Goal: Transaction & Acquisition: Subscribe to service/newsletter

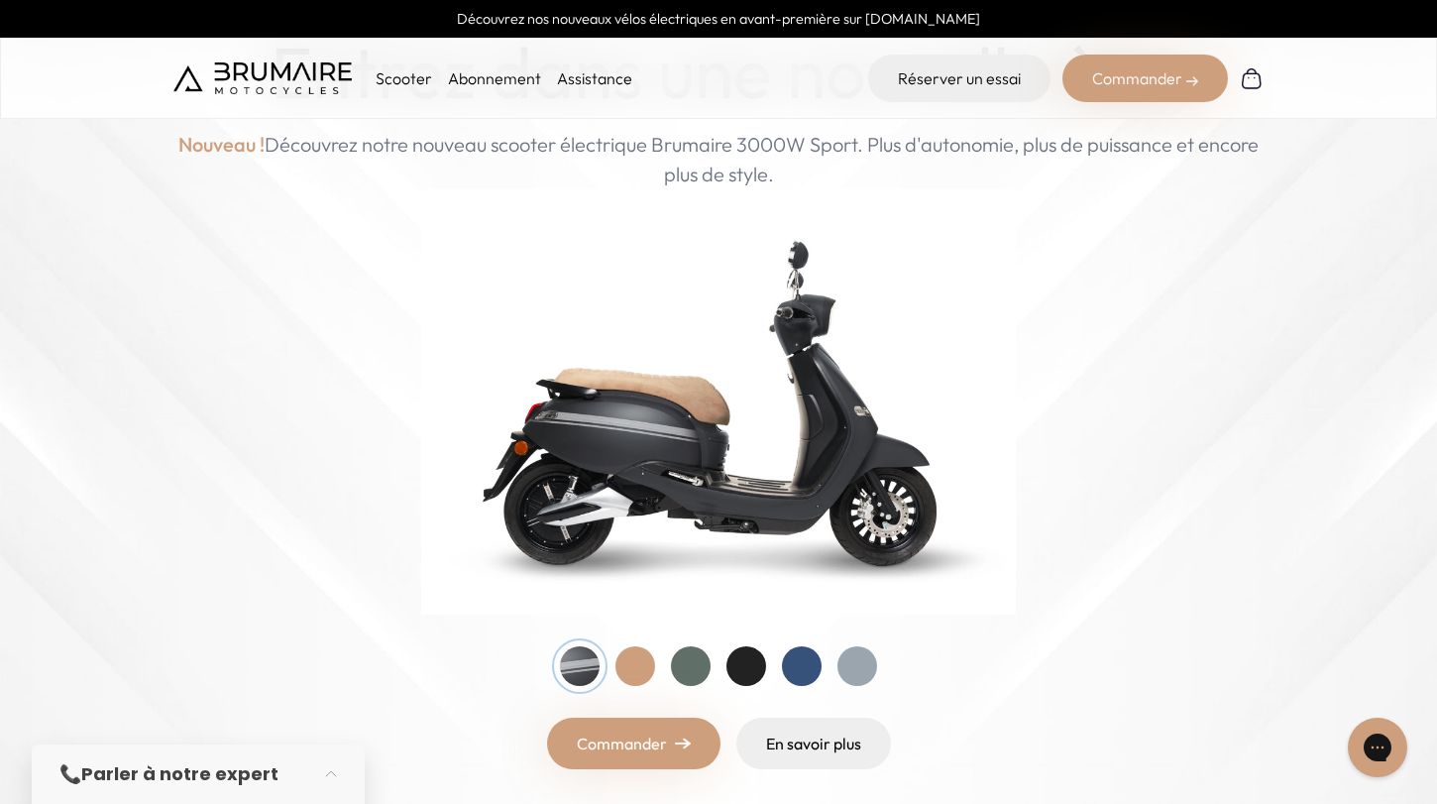
click at [679, 668] on div at bounding box center [691, 666] width 40 height 40
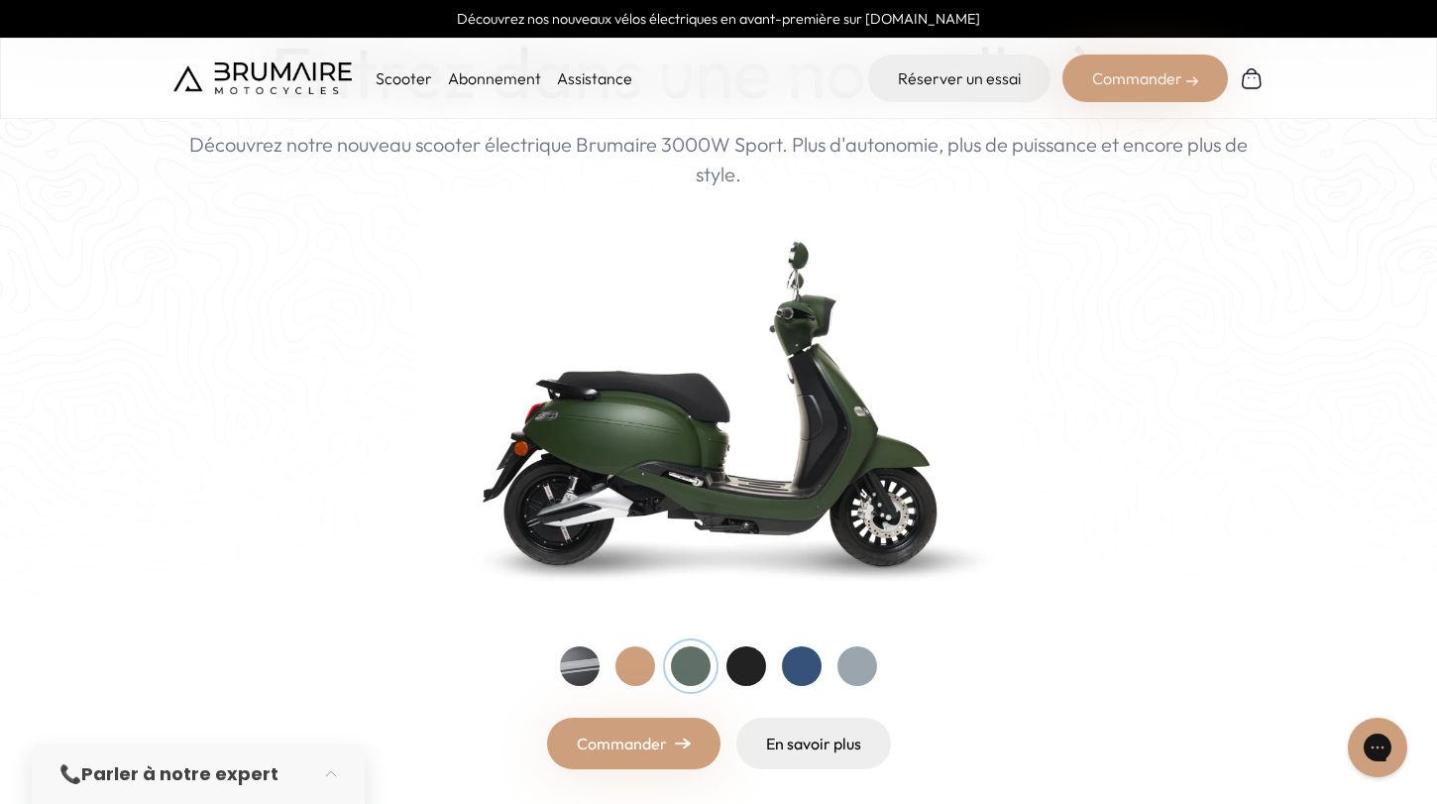
click at [629, 667] on div at bounding box center [635, 666] width 40 height 40
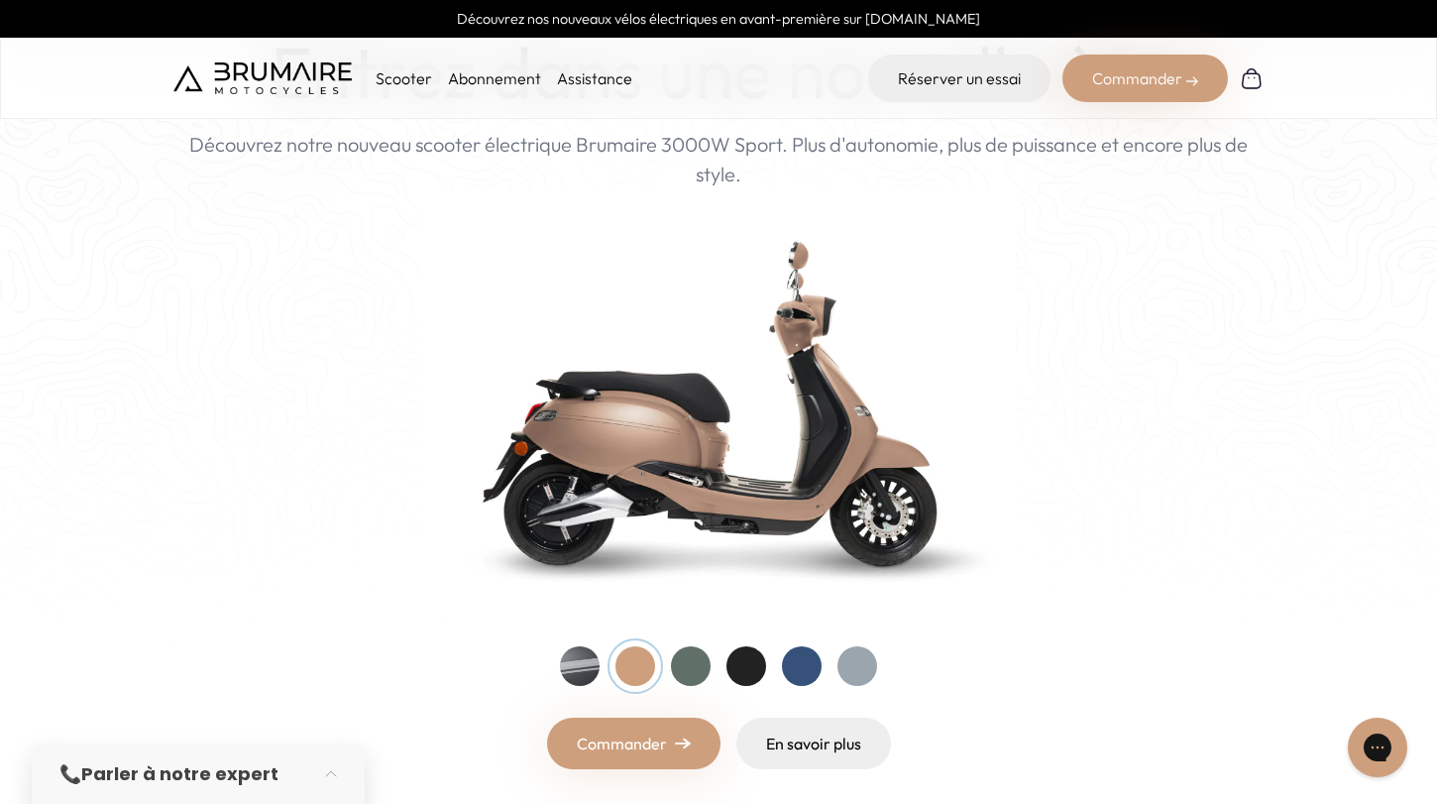
click at [741, 666] on div at bounding box center [746, 666] width 40 height 40
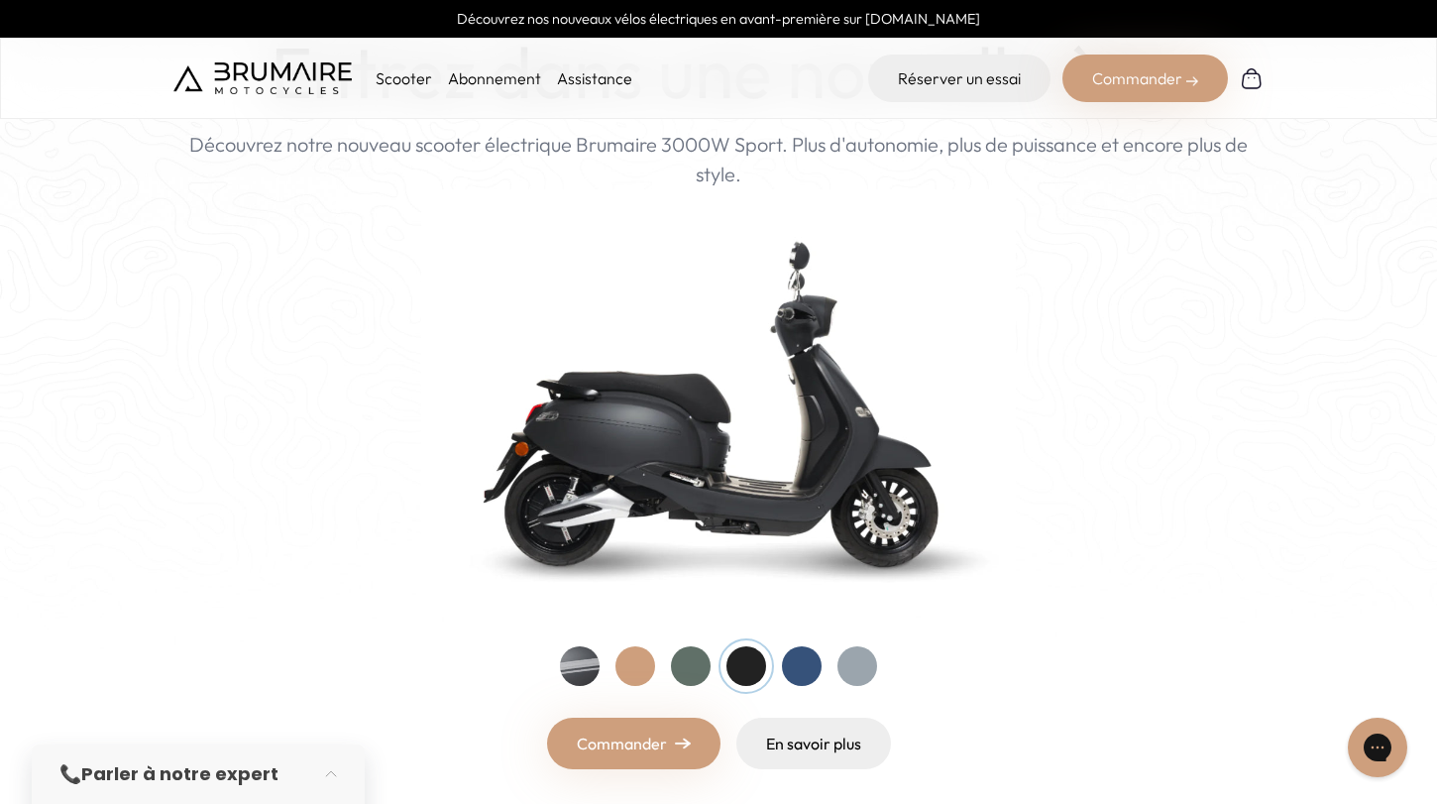
click at [828, 674] on div at bounding box center [718, 666] width 317 height 40
click at [851, 670] on div at bounding box center [857, 666] width 40 height 40
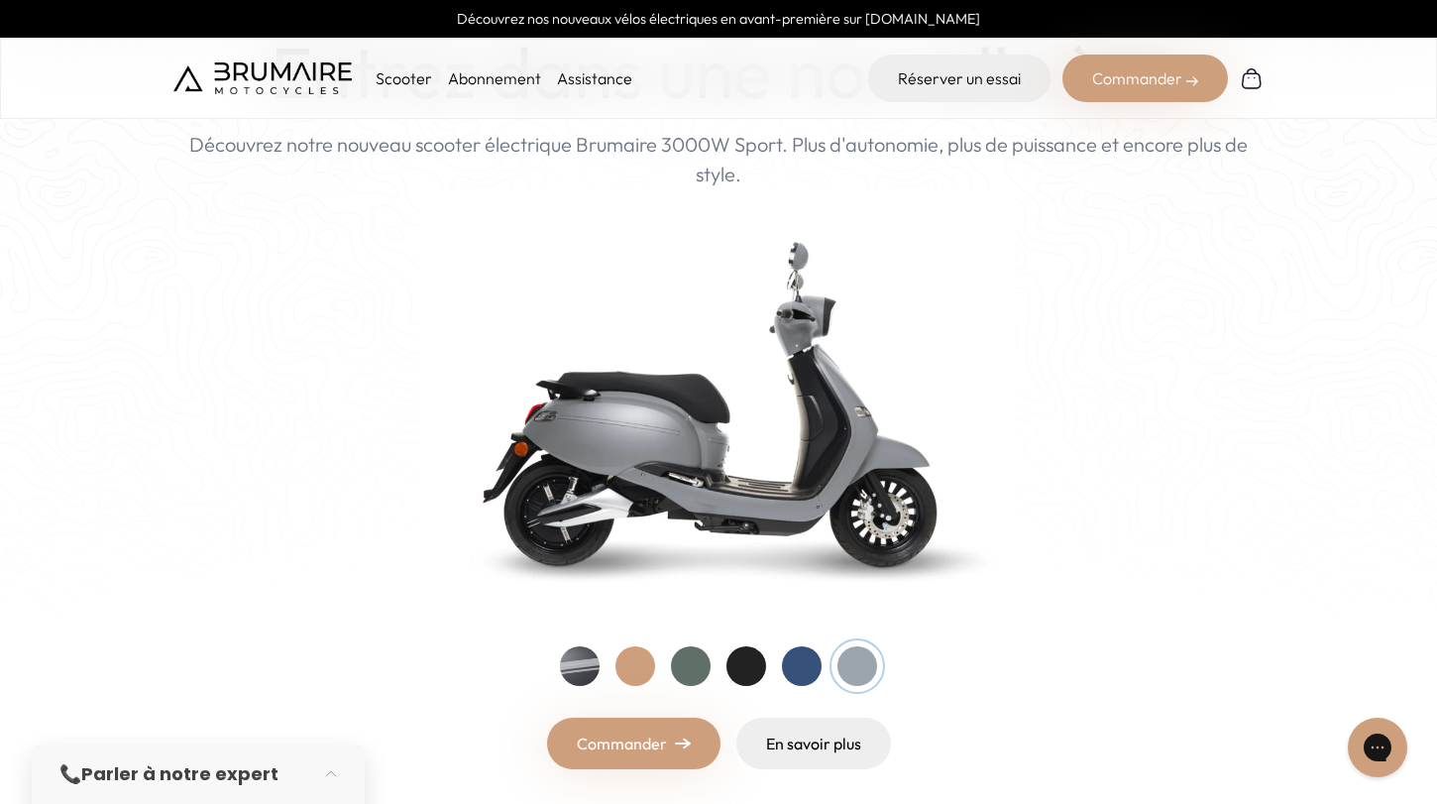
click at [784, 664] on div at bounding box center [802, 666] width 40 height 40
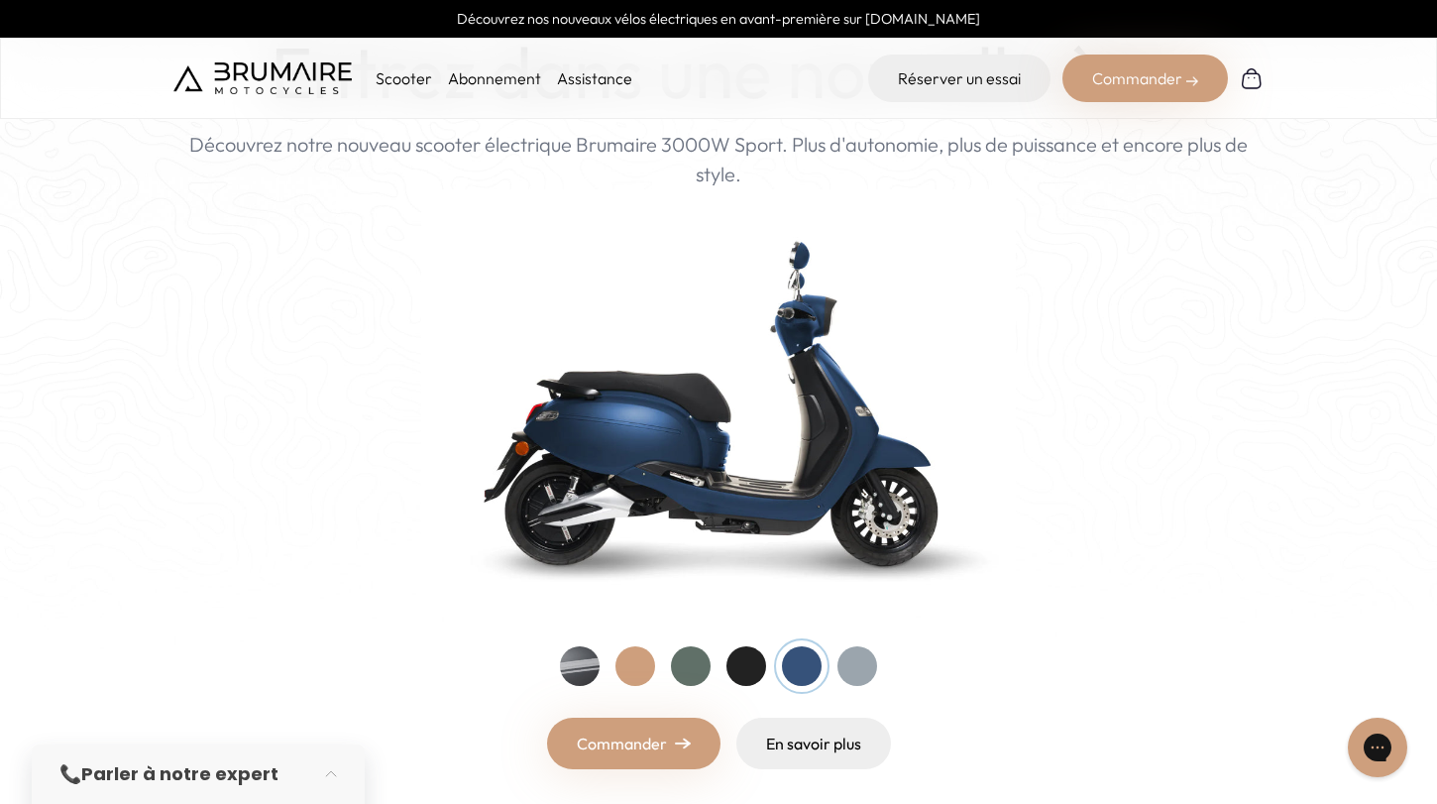
click at [676, 670] on div at bounding box center [691, 666] width 40 height 40
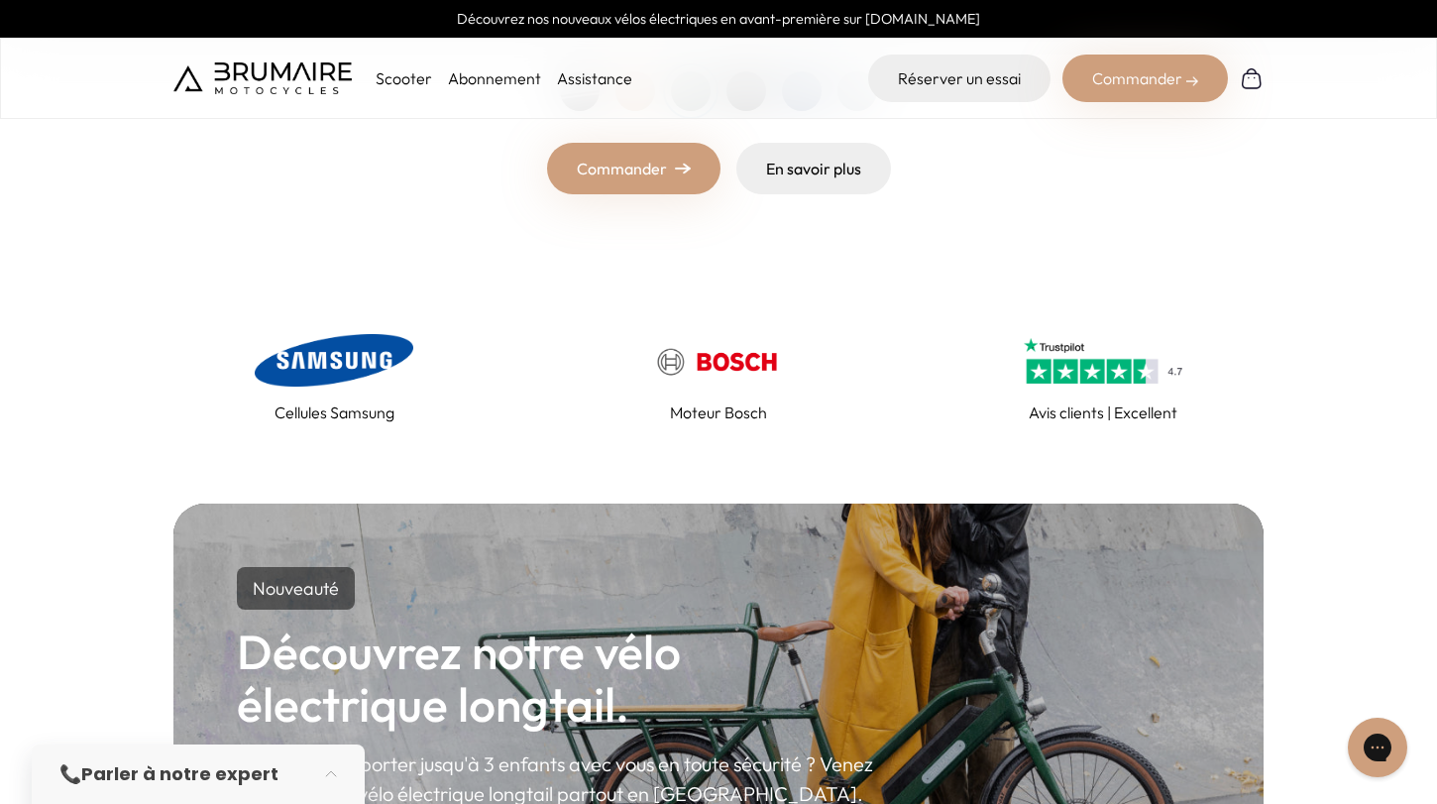
scroll to position [75, 0]
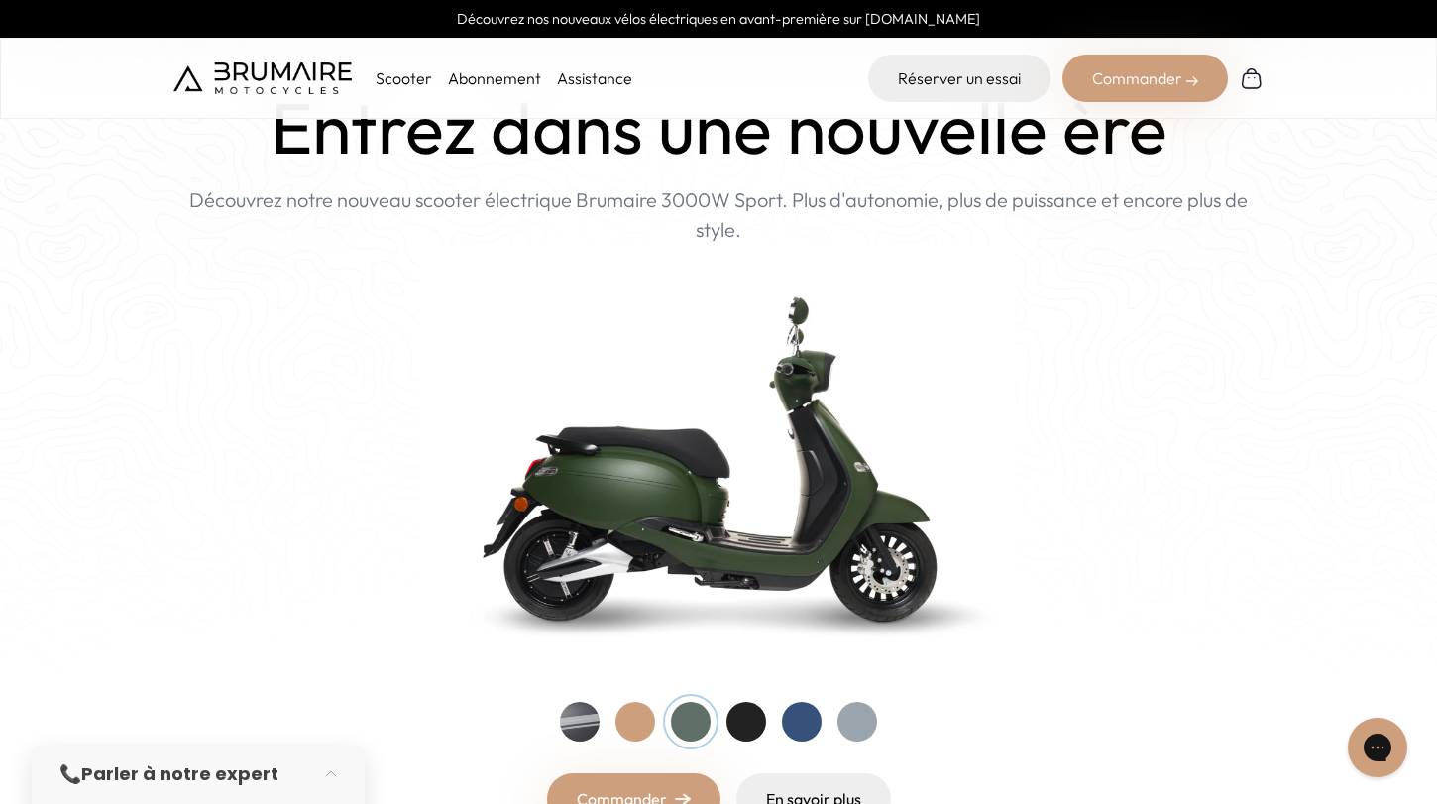
click at [411, 77] on p "Scooter" at bounding box center [404, 78] width 56 height 24
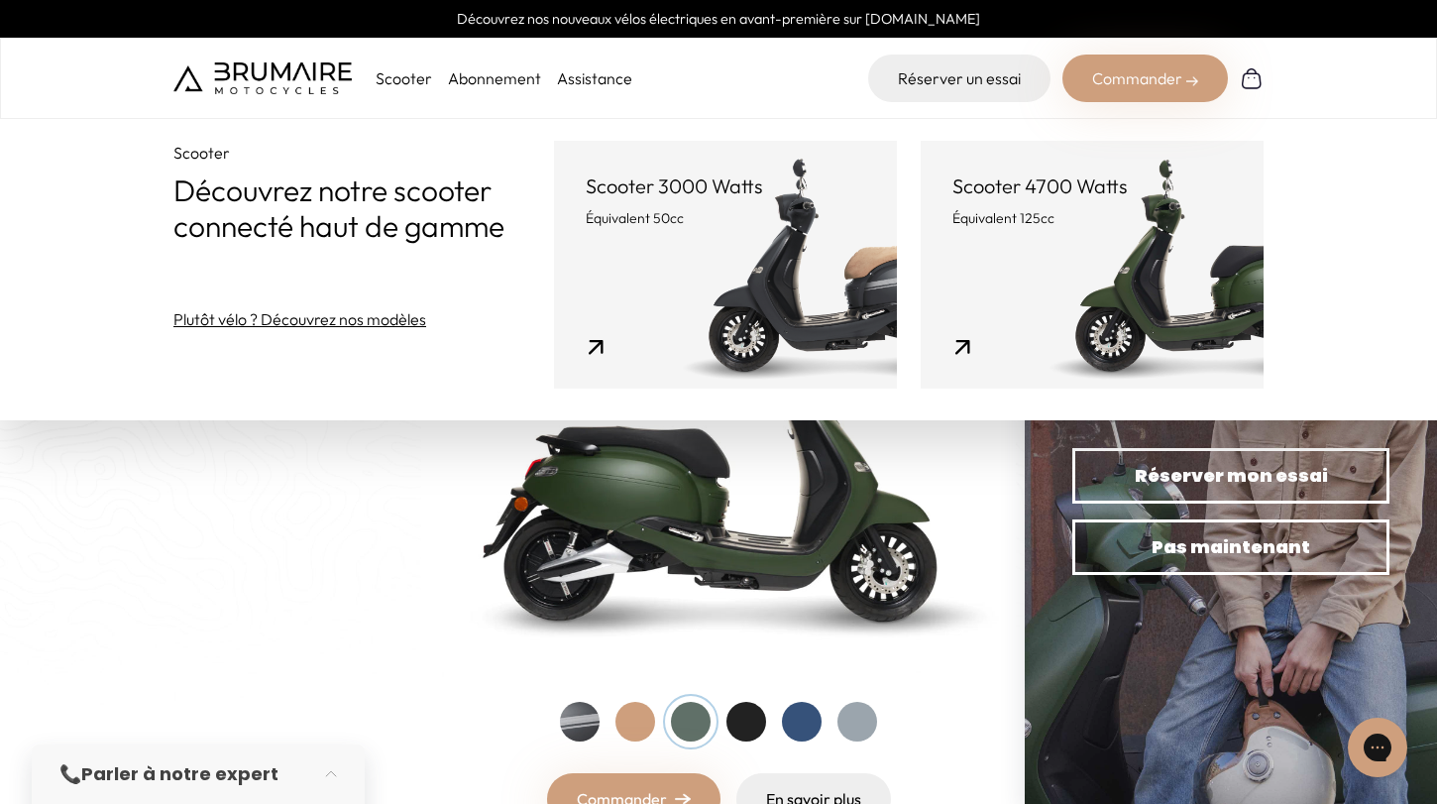
click at [1075, 182] on p "Scooter 4700 Watts" at bounding box center [1091, 186] width 279 height 28
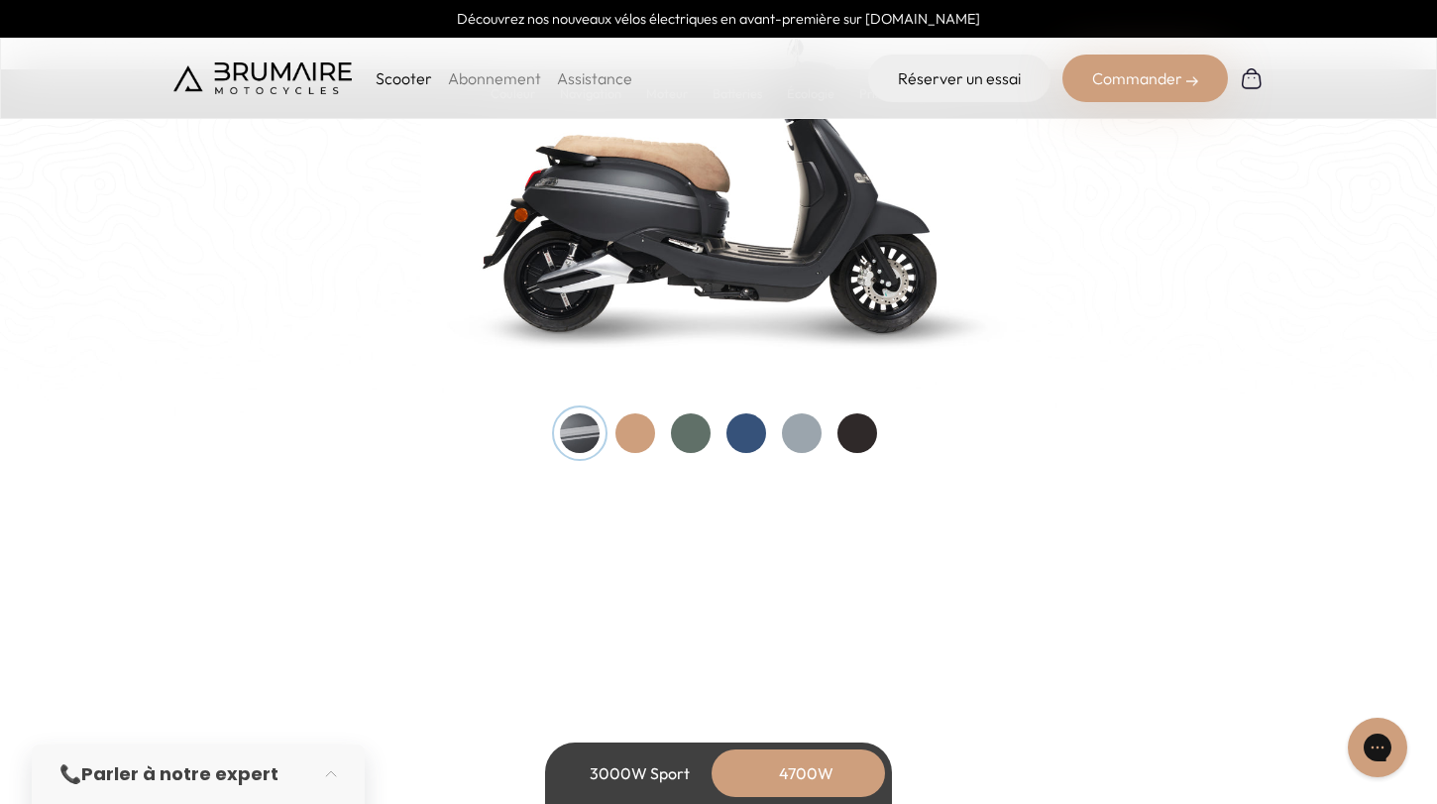
scroll to position [2264, 0]
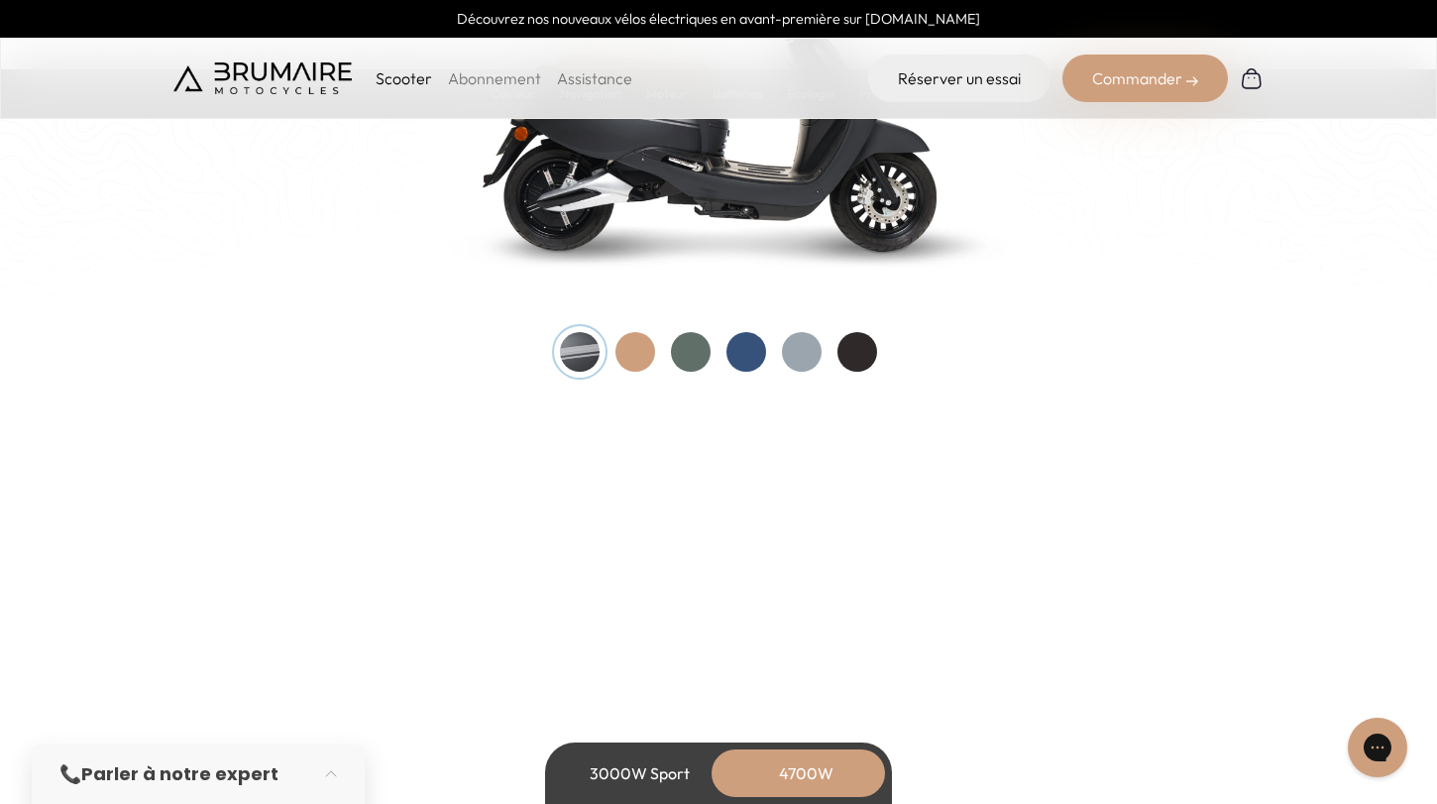
click at [682, 358] on div at bounding box center [691, 352] width 40 height 40
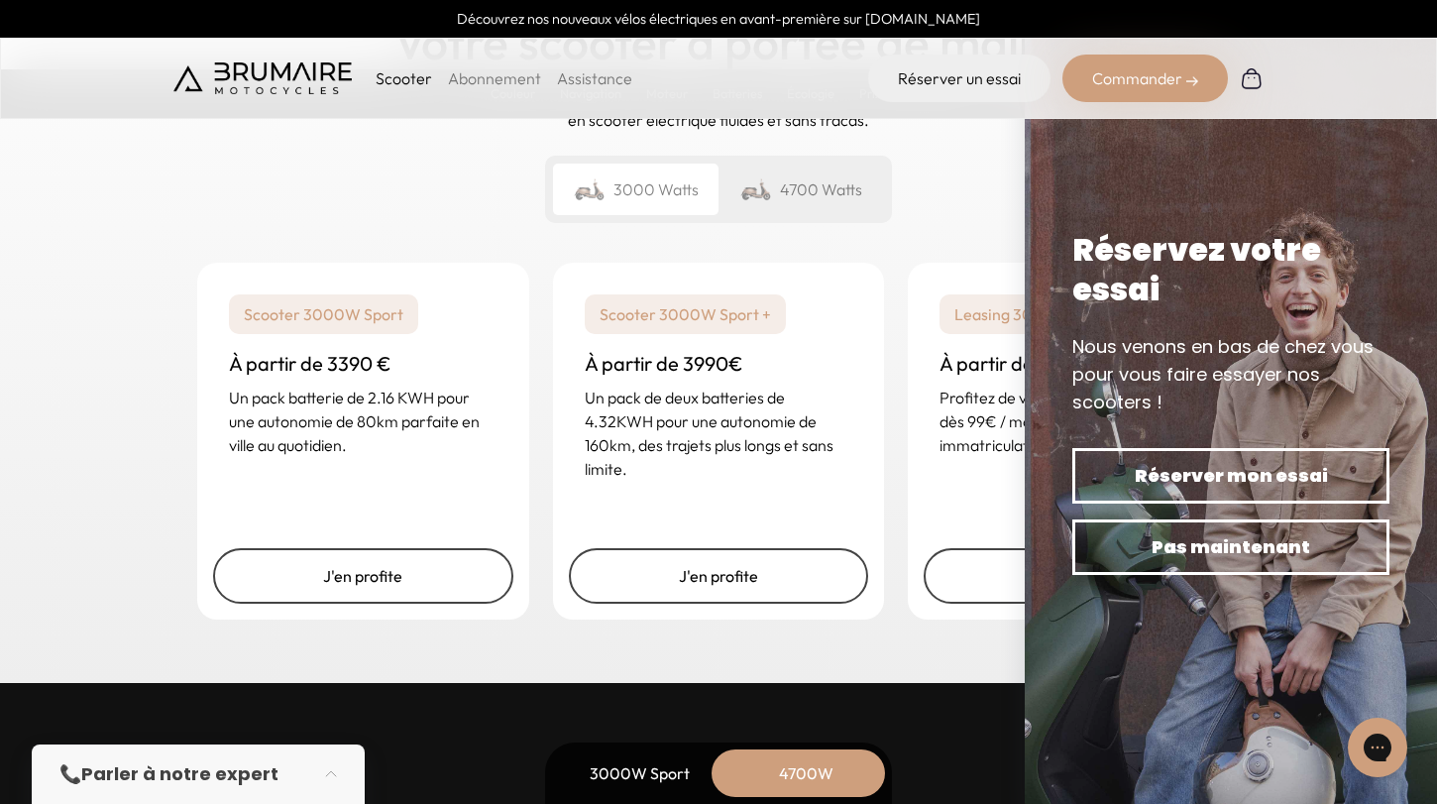
scroll to position [4989, 0]
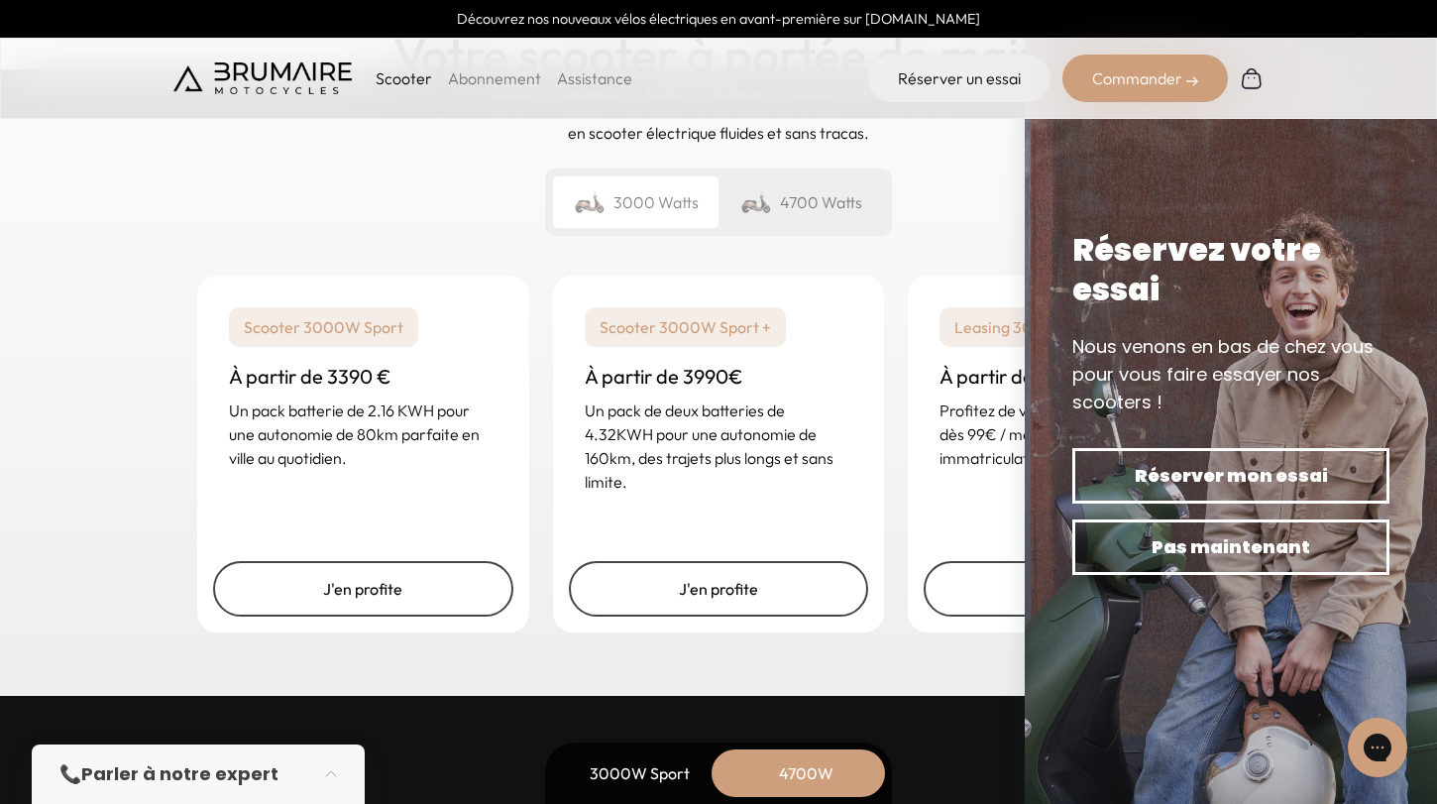
click at [162, 181] on div "Un rêve abordable Votre scooter à portée de main En fonction de votre usage, ch…" at bounding box center [718, 307] width 1437 height 778
click at [397, 258] on div "Scooter 3000W Sport À partir de 3390 € Un pack batterie de 2.16 KWH pour une au…" at bounding box center [718, 454] width 1090 height 404
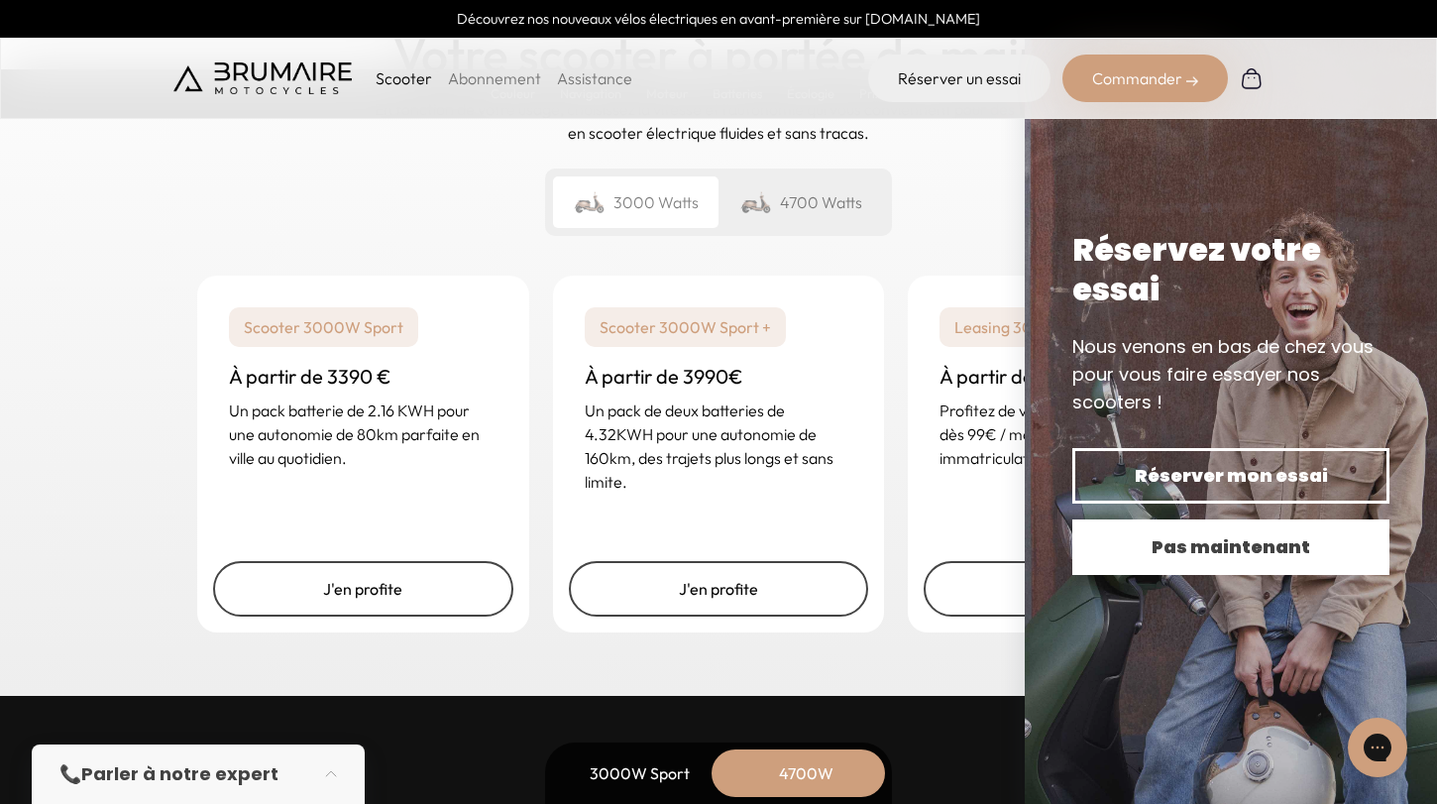
click at [1243, 553] on span "Pas maintenant" at bounding box center [1231, 547] width 248 height 28
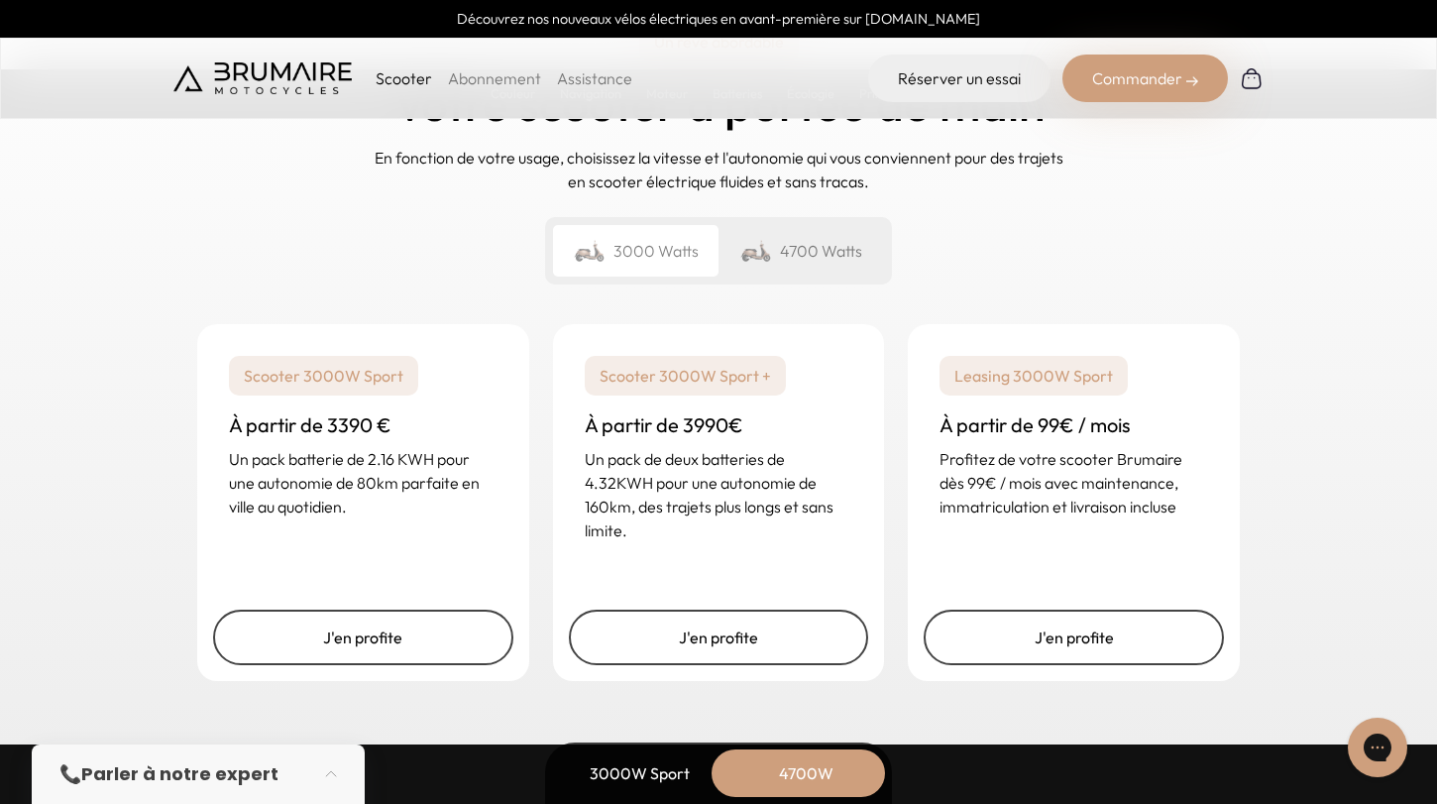
scroll to position [4944, 0]
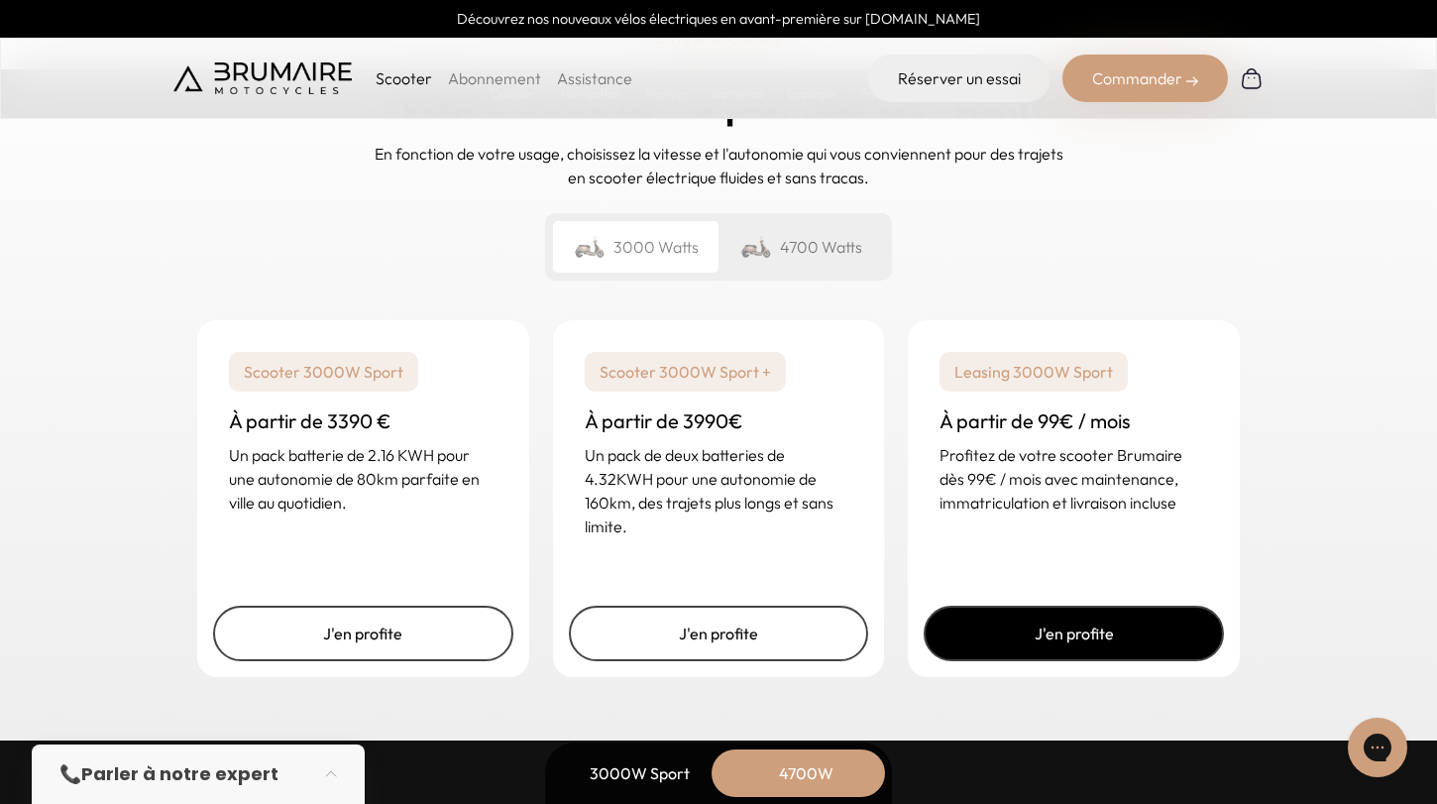
click at [1024, 619] on link "J'en profite" at bounding box center [1074, 633] width 300 height 55
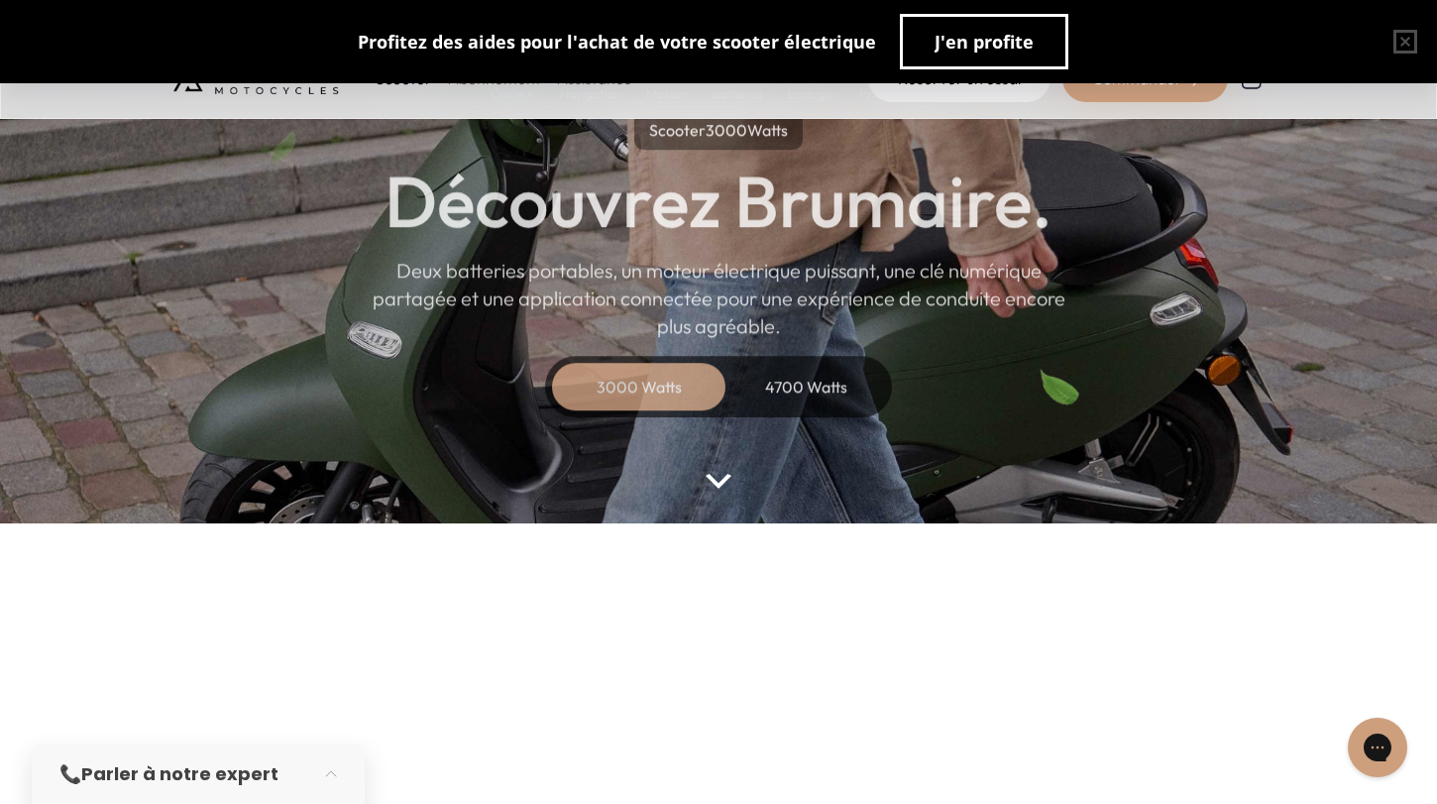
scroll to position [101, 0]
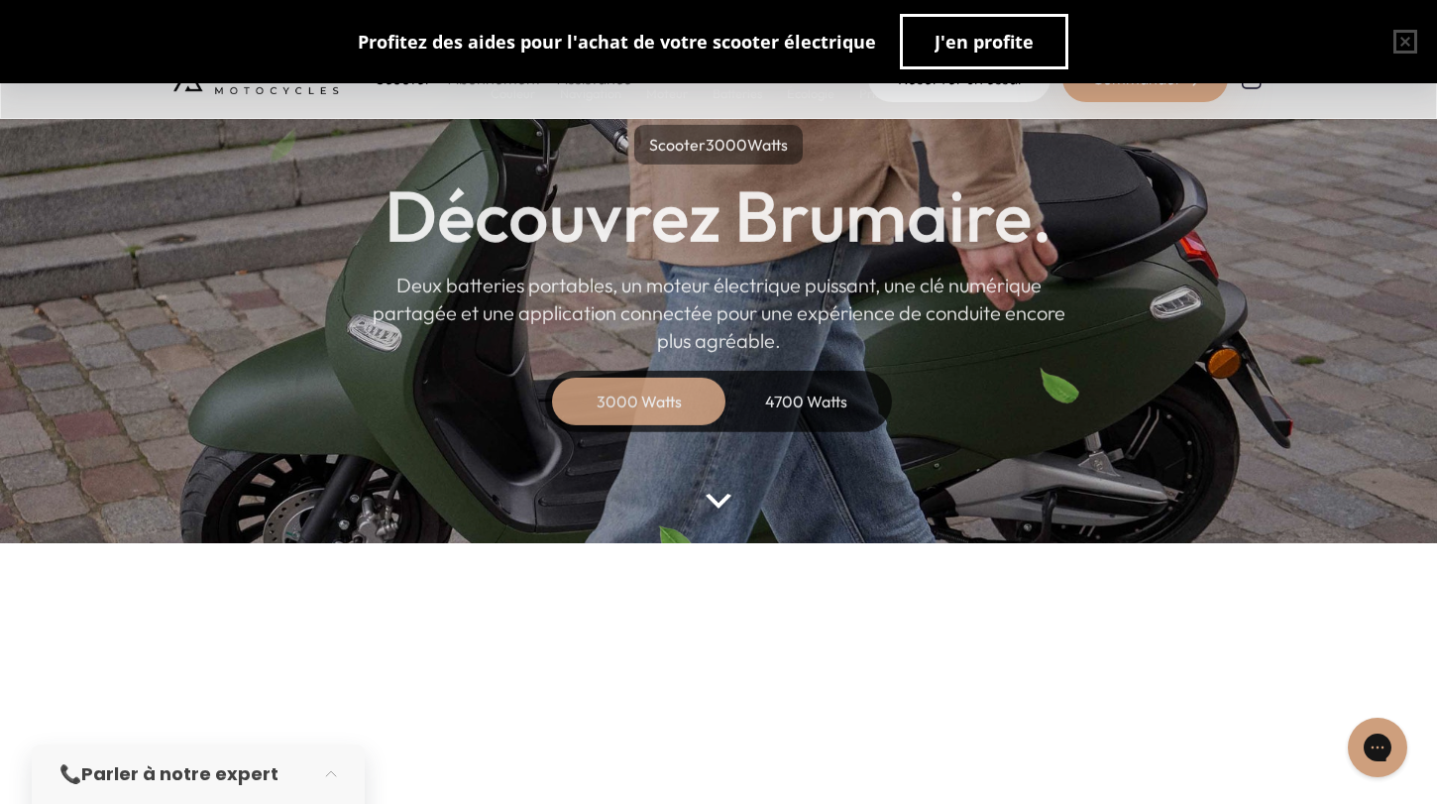
click at [840, 412] on div "4700 Watts" at bounding box center [805, 402] width 159 height 48
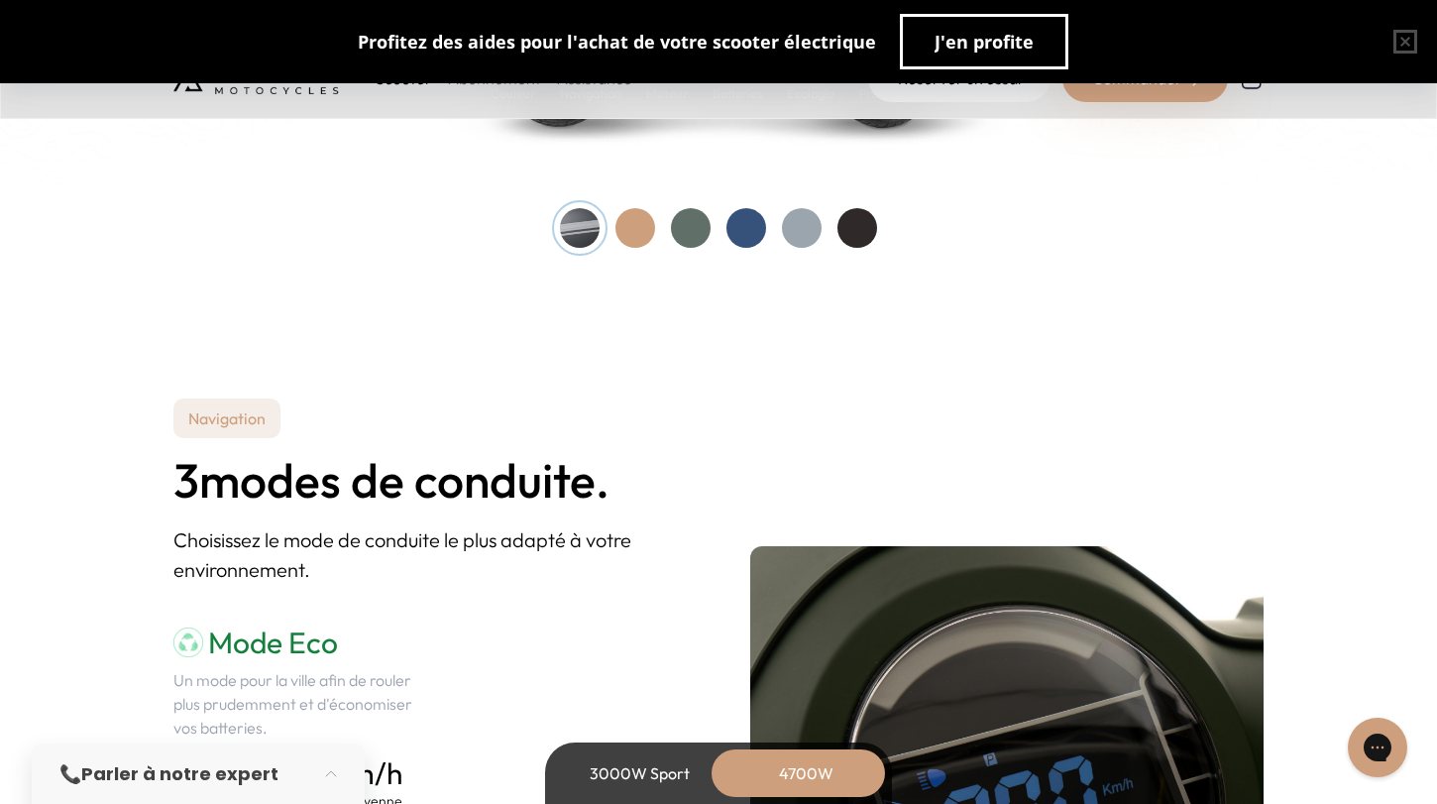
scroll to position [2160, 0]
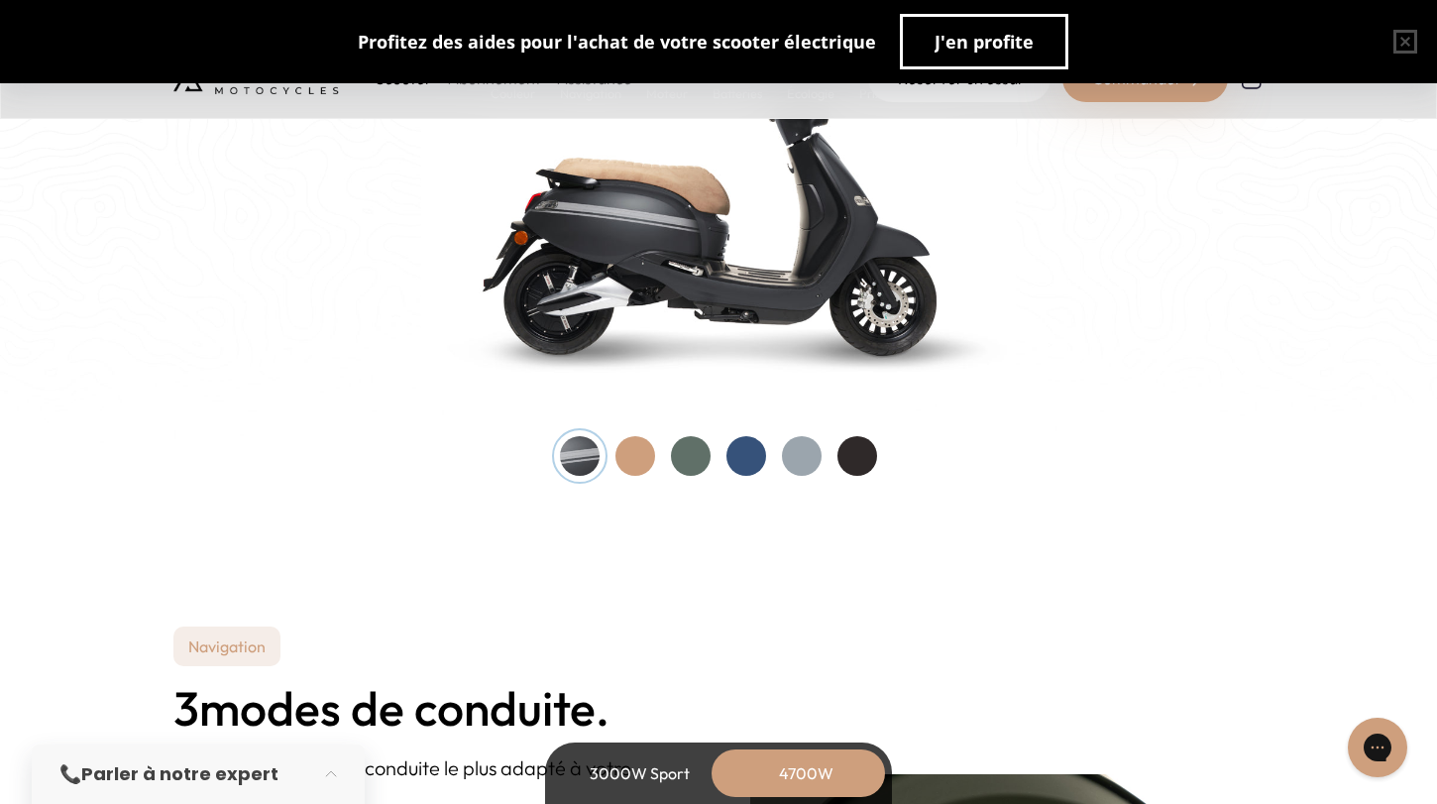
click at [666, 451] on div at bounding box center [718, 456] width 317 height 40
click at [697, 450] on div at bounding box center [691, 456] width 40 height 40
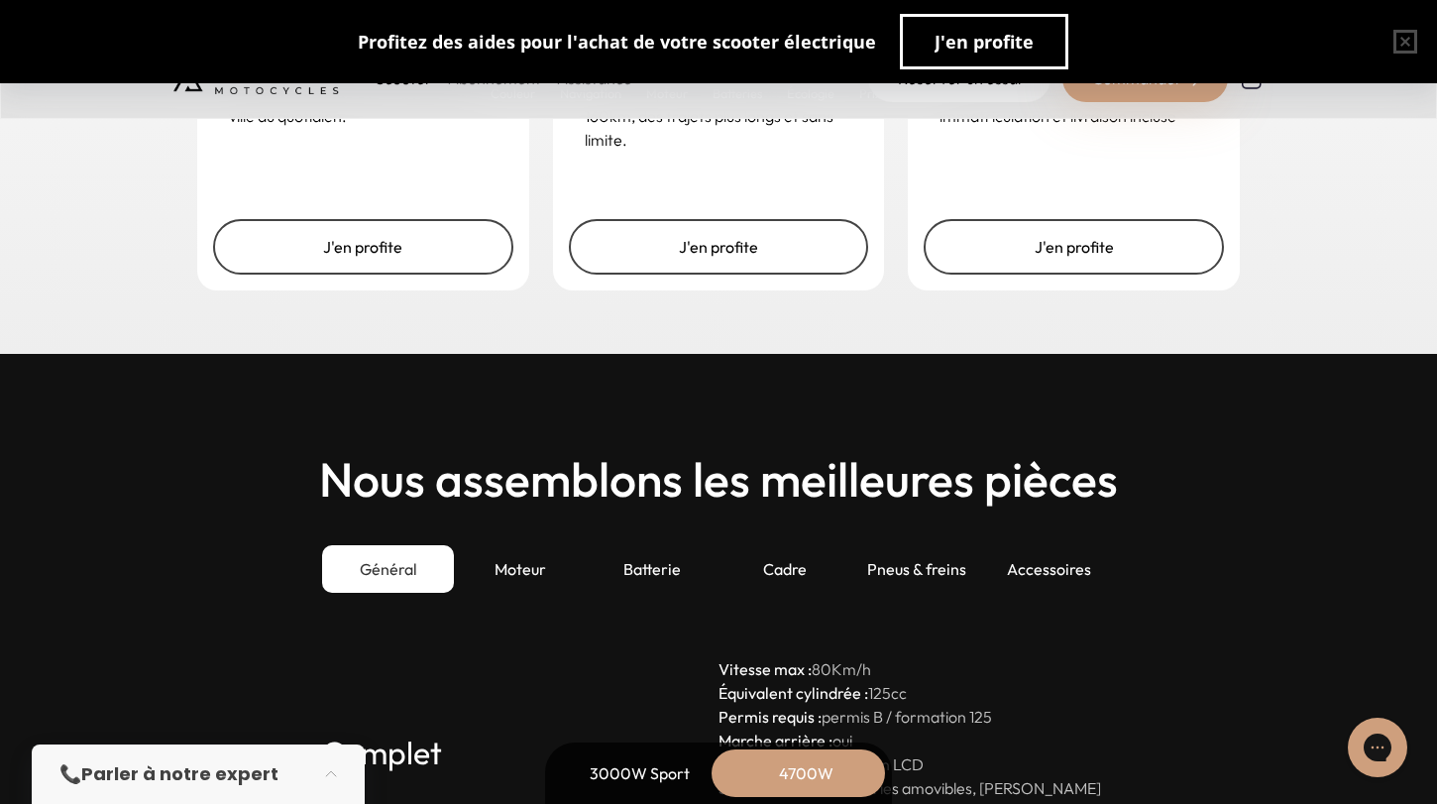
scroll to position [4989, 0]
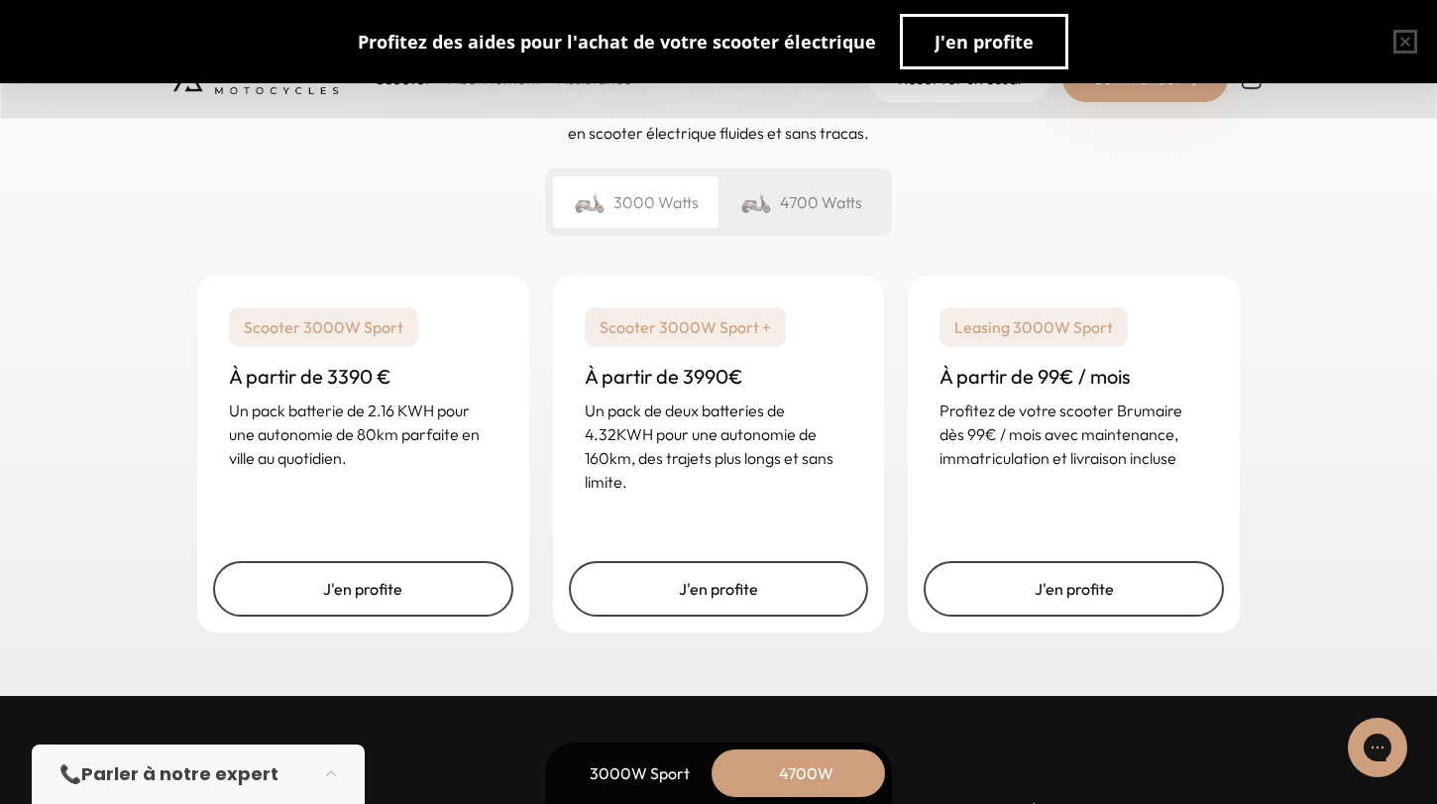
click at [1081, 389] on h3 "À partir de 99€ / mois" at bounding box center [1074, 377] width 269 height 28
click at [935, 53] on span "J'en profite" at bounding box center [984, 42] width 99 height 28
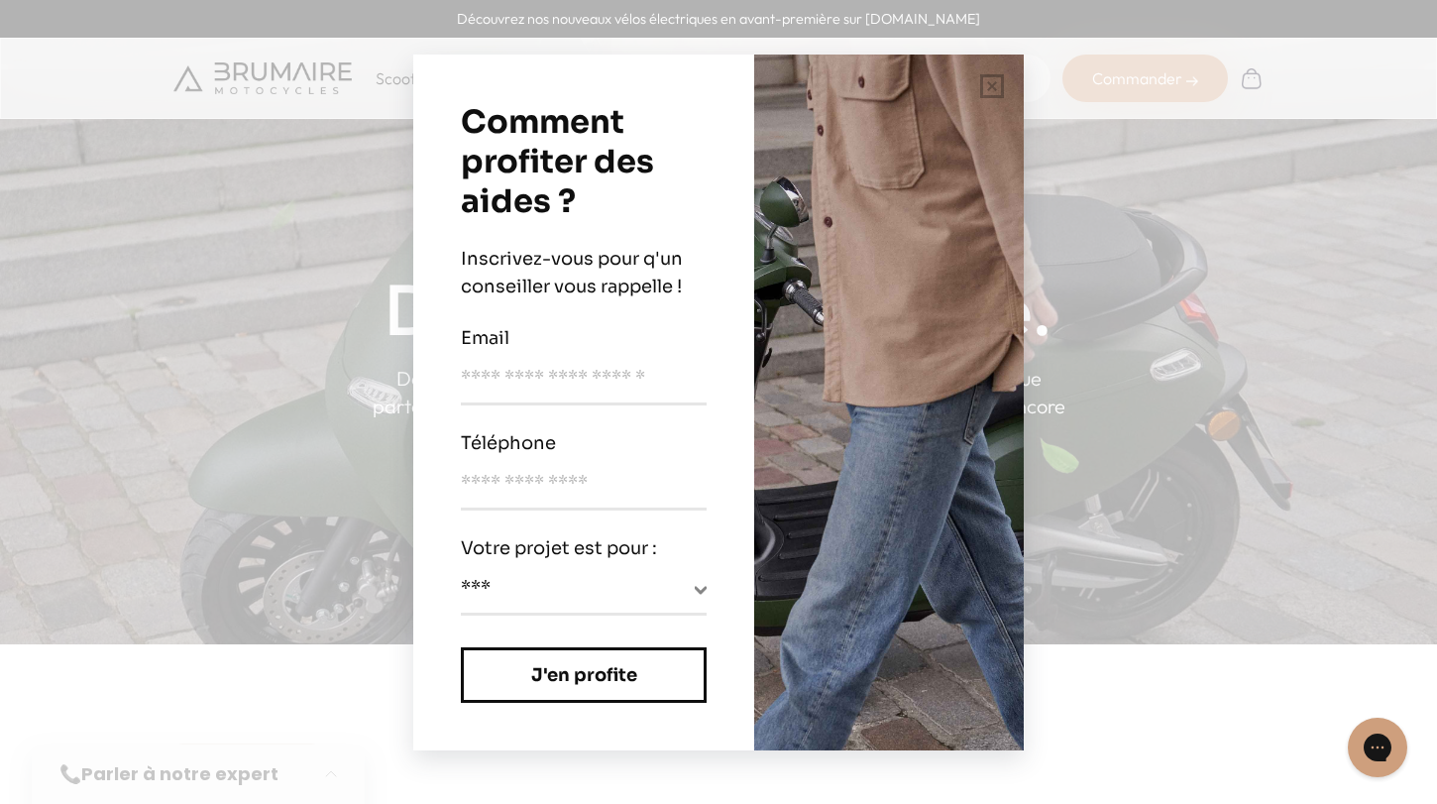
scroll to position [0, 0]
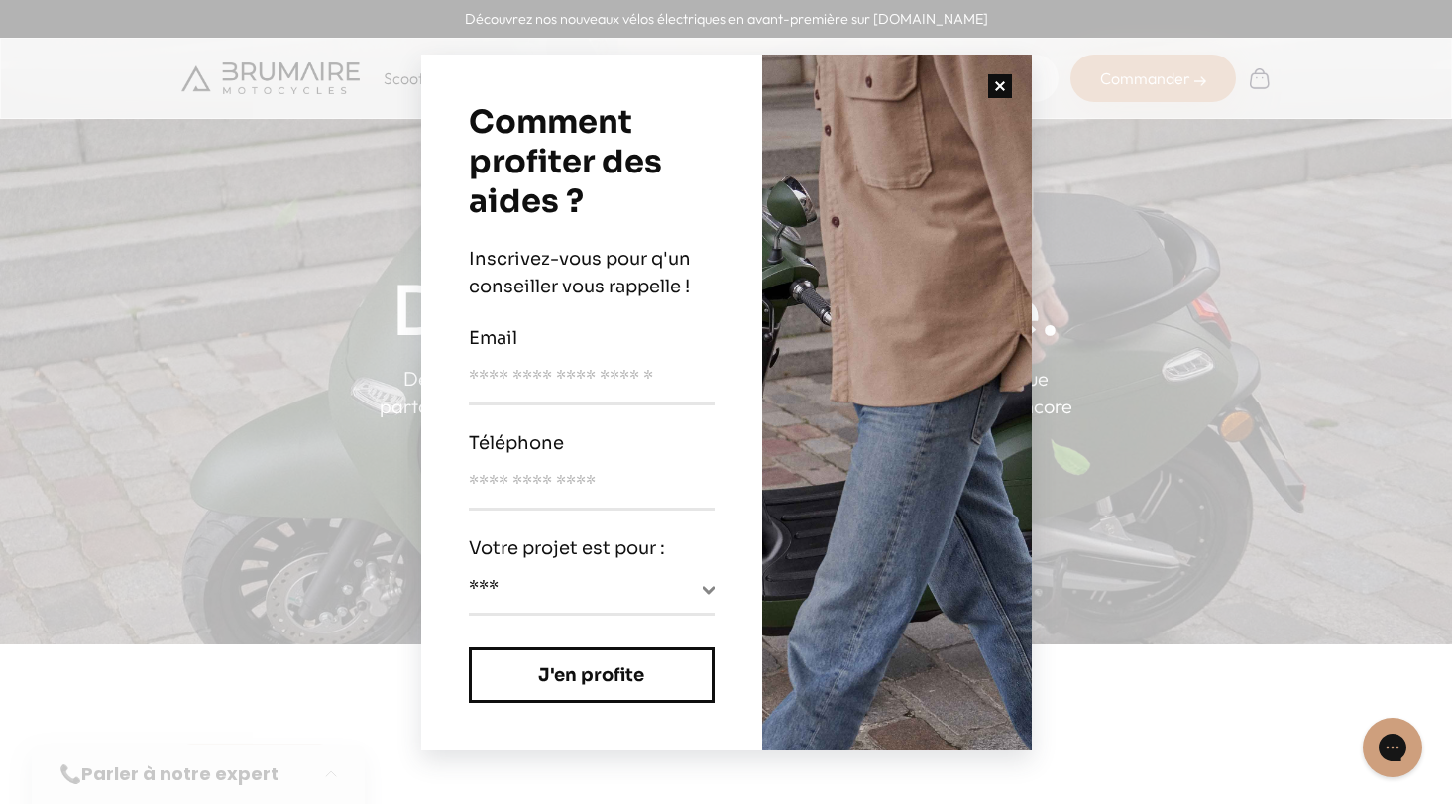
click at [993, 92] on button "button" at bounding box center [999, 86] width 63 height 63
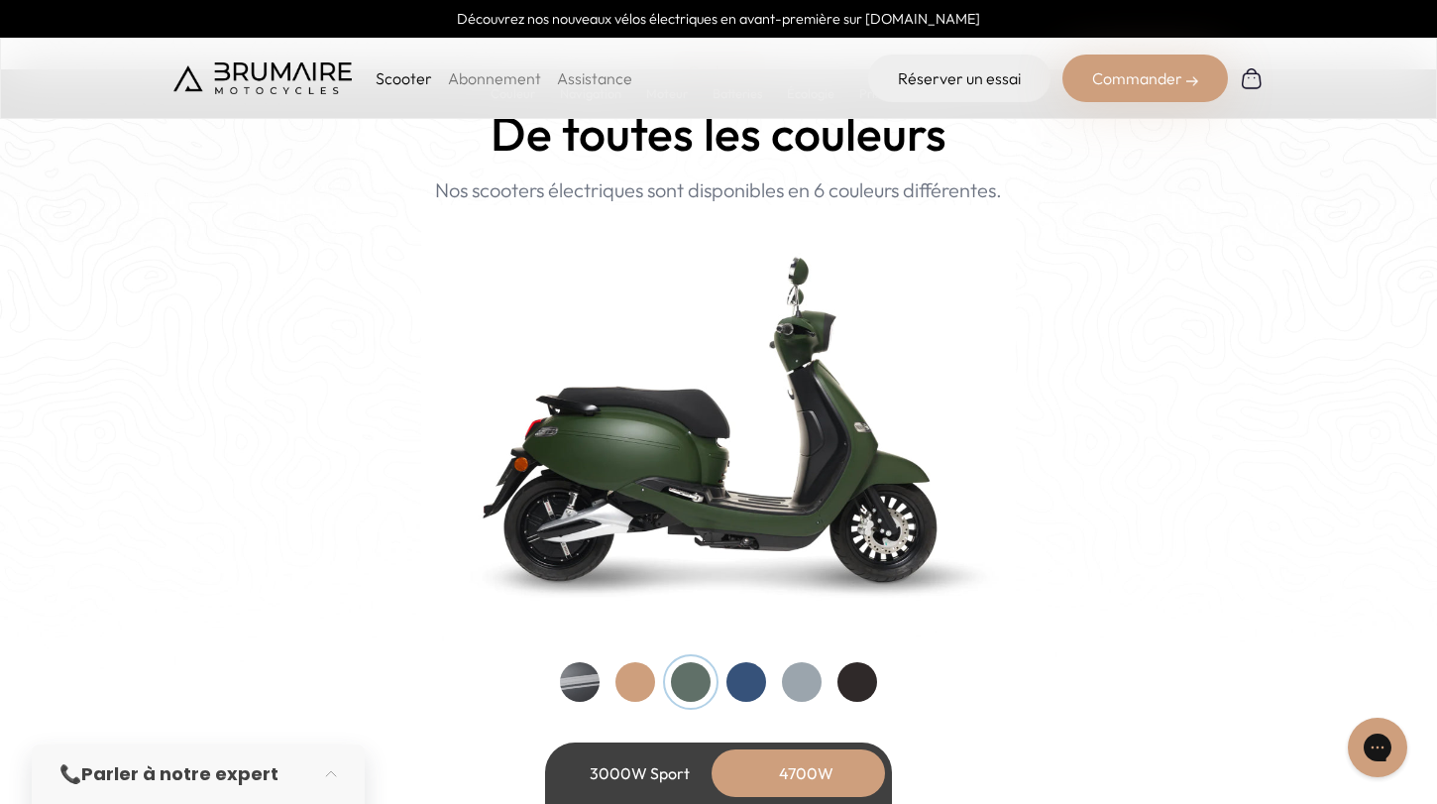
scroll to position [2133, 0]
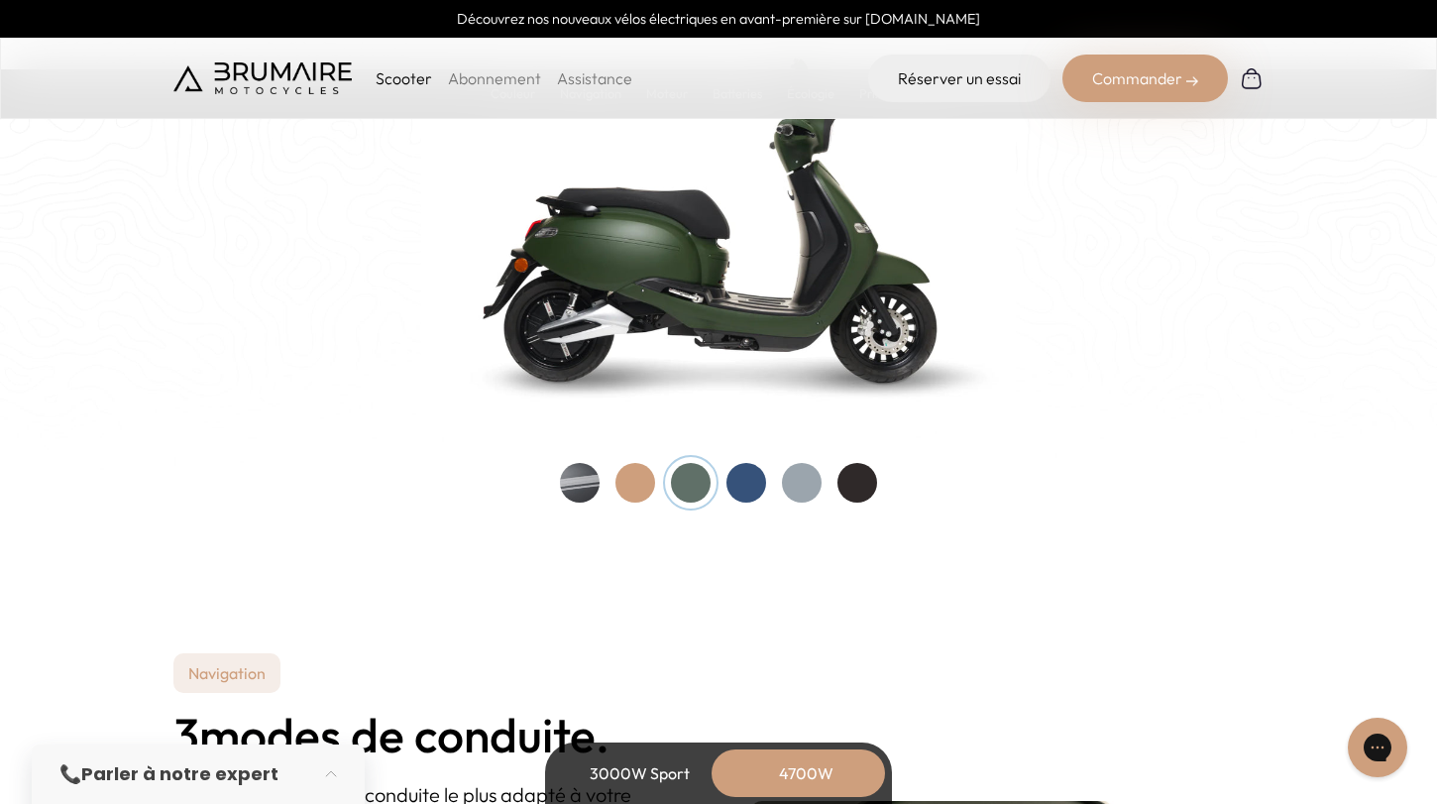
click at [695, 465] on div at bounding box center [691, 483] width 40 height 40
click at [1136, 71] on div "Commander" at bounding box center [1145, 79] width 166 height 48
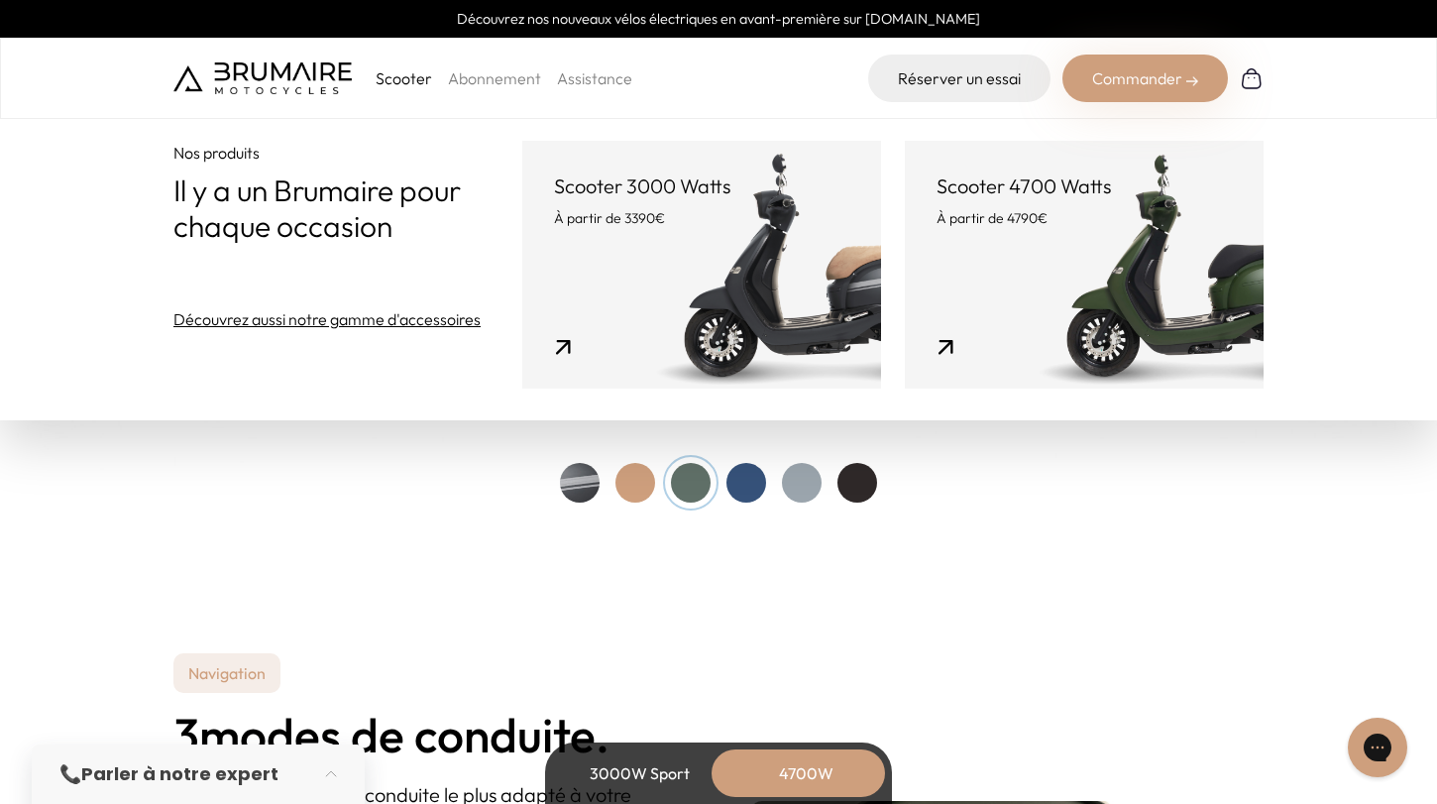
click at [1015, 510] on home-hero "Couleurs De toutes les couleurs Nouveau ! Nos scooters électriques sont disponi…" at bounding box center [718, 124] width 1437 height 868
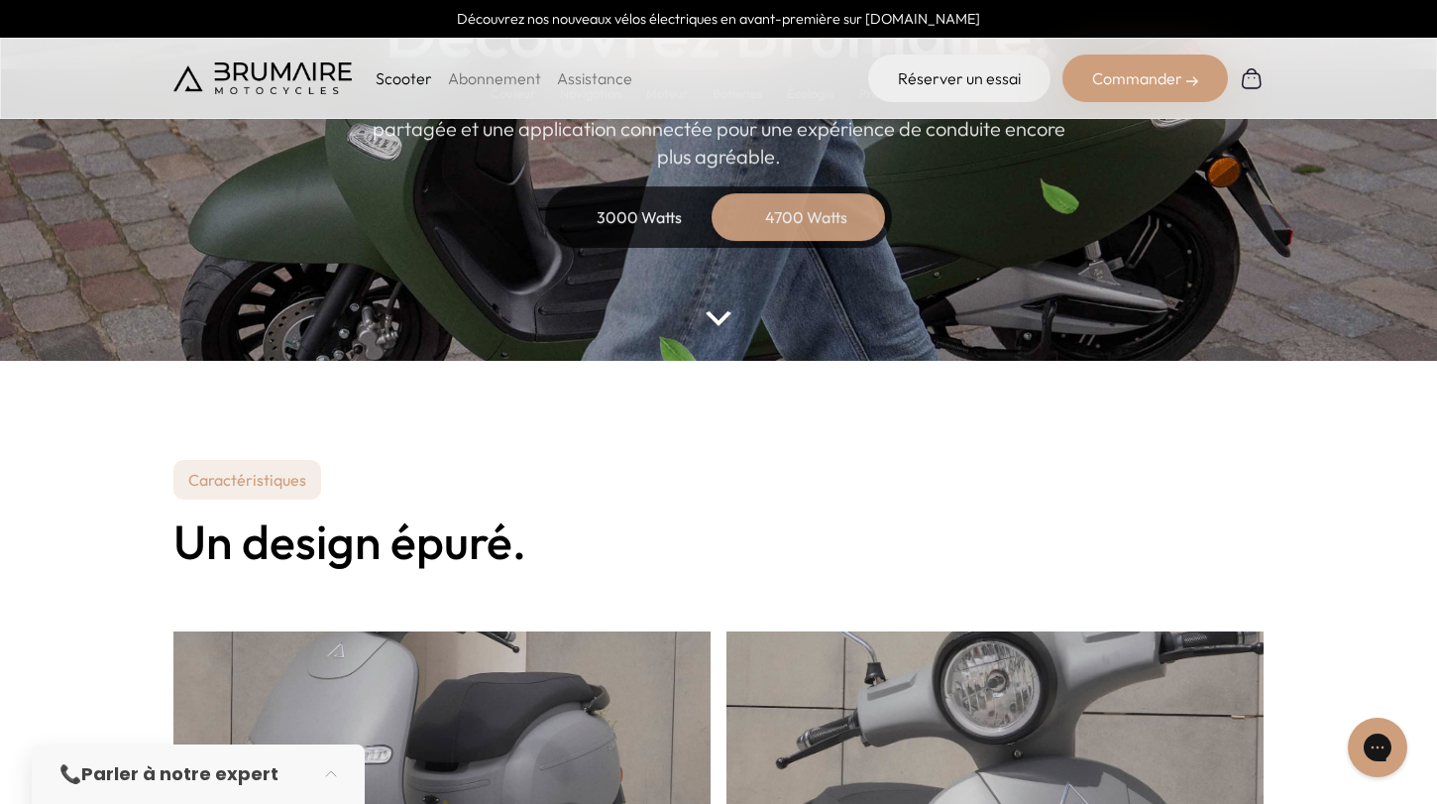
scroll to position [66, 0]
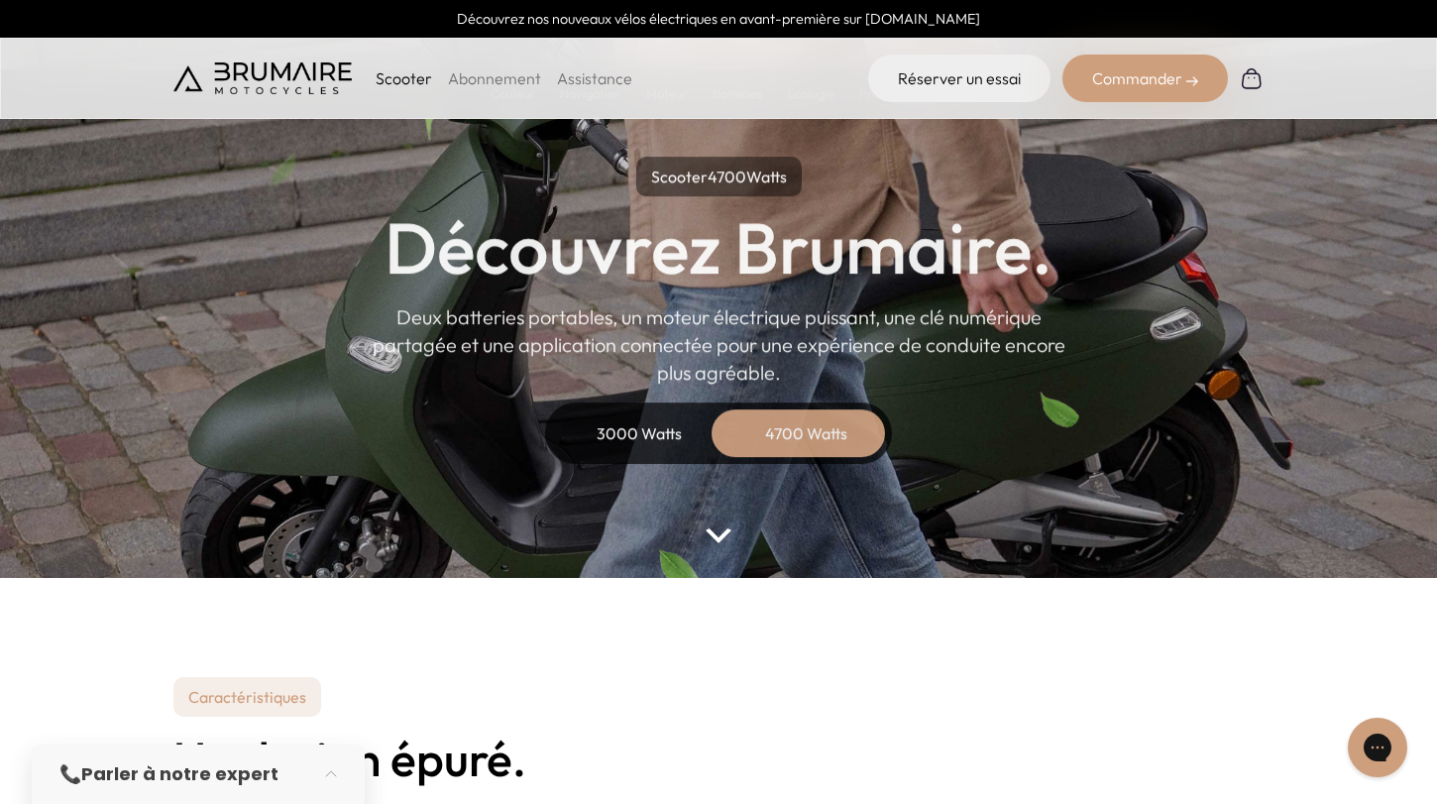
click at [454, 81] on link "Abonnement" at bounding box center [494, 78] width 93 height 20
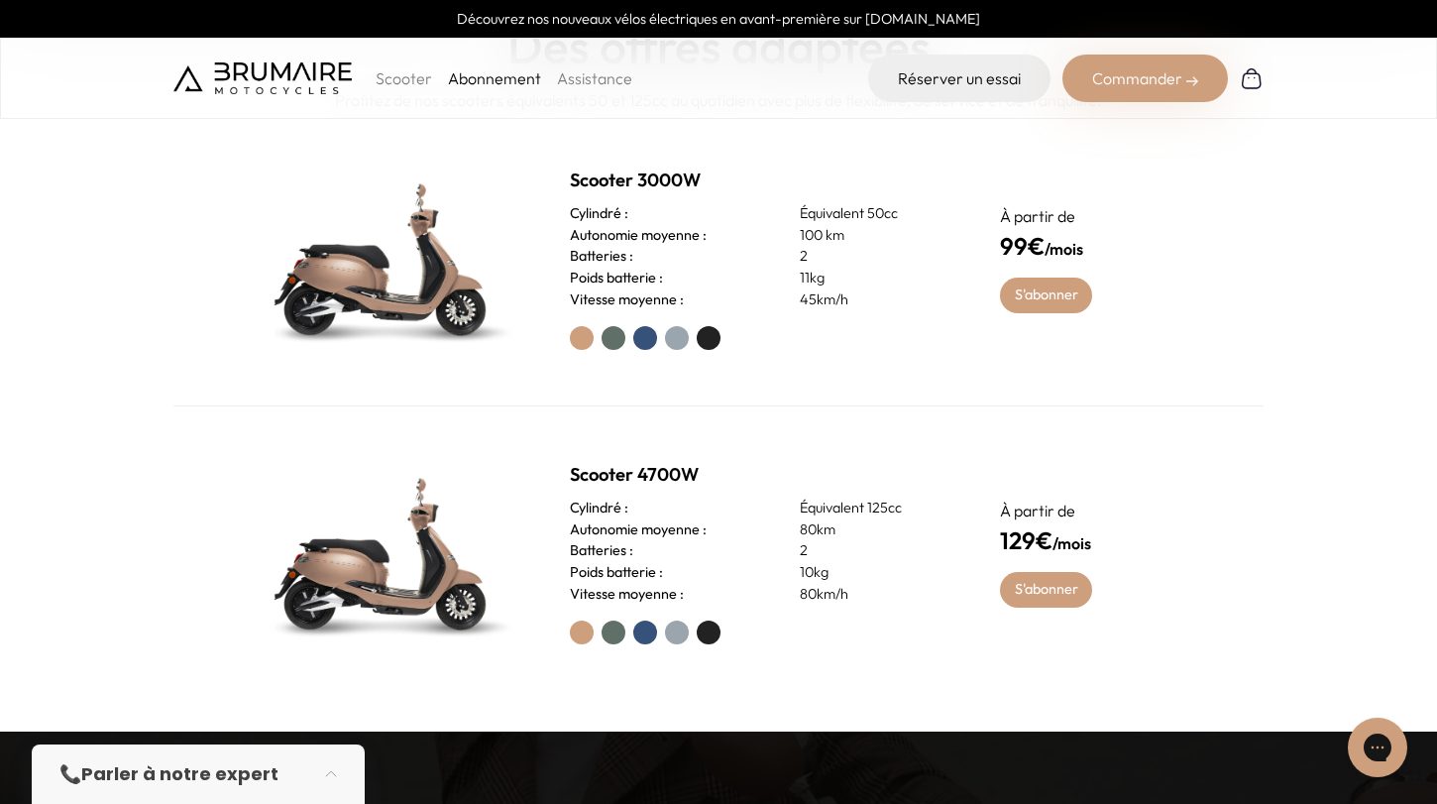
scroll to position [907, 0]
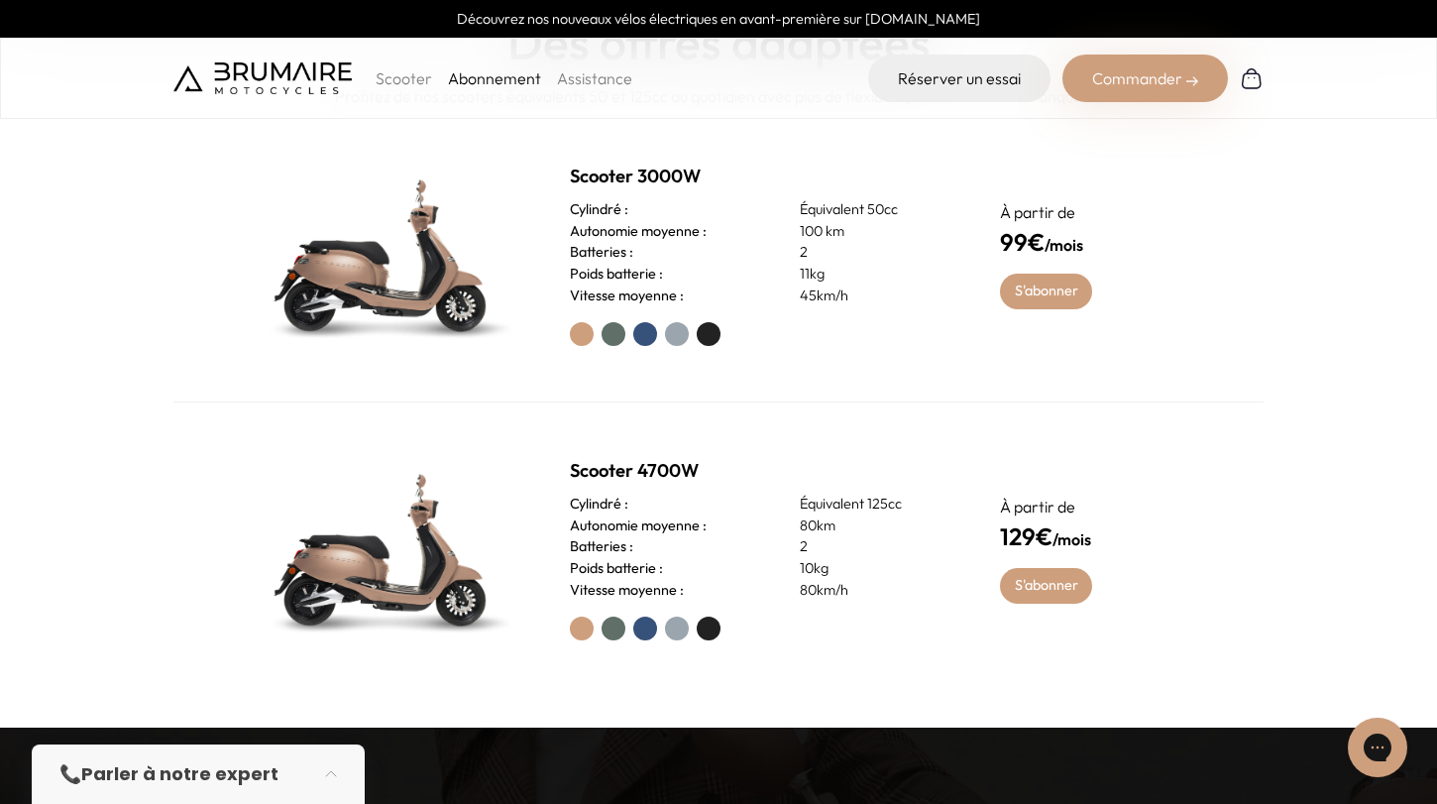
click at [609, 622] on label at bounding box center [614, 628] width 24 height 24
click at [618, 335] on label at bounding box center [614, 334] width 24 height 24
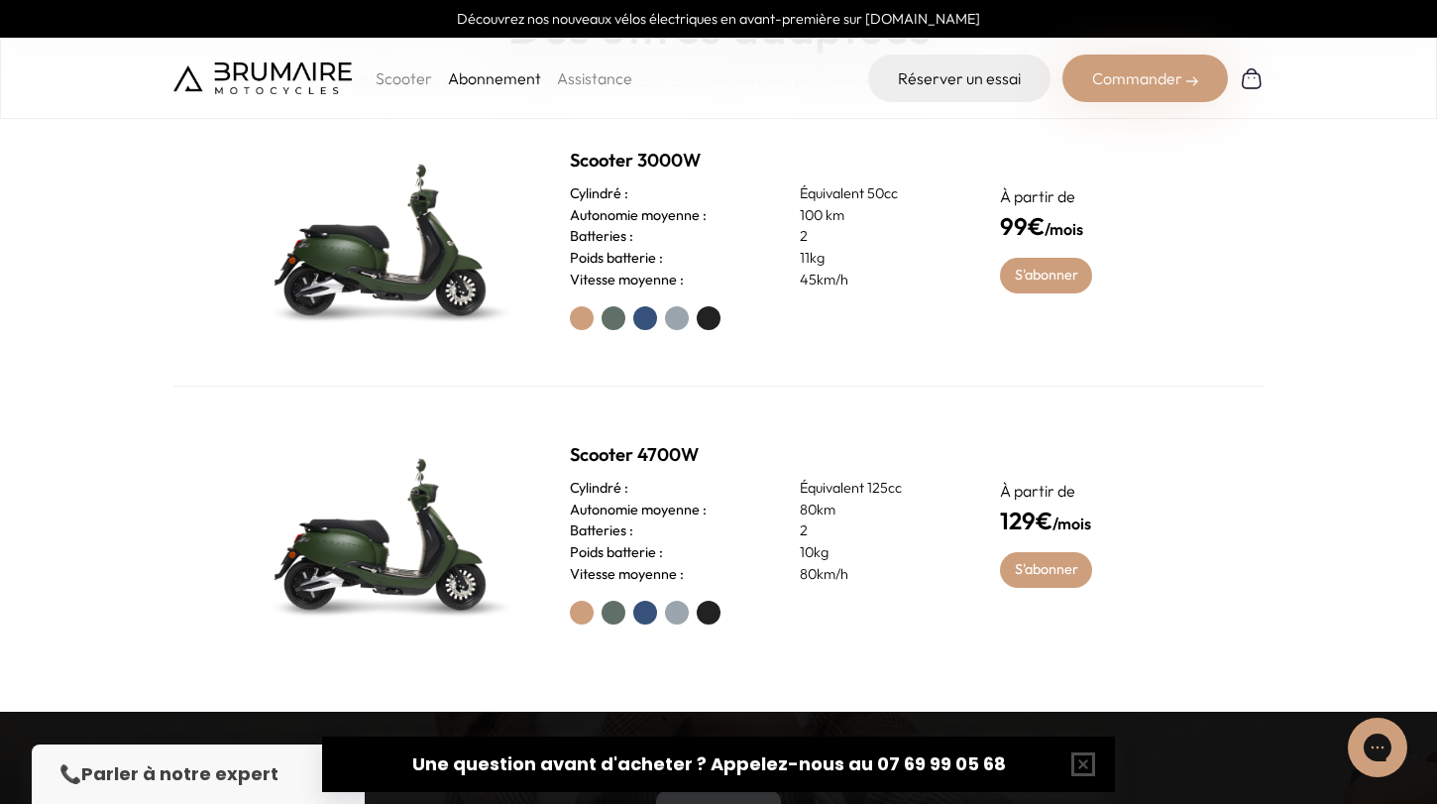
scroll to position [922, 0]
